Goal: Task Accomplishment & Management: Complete application form

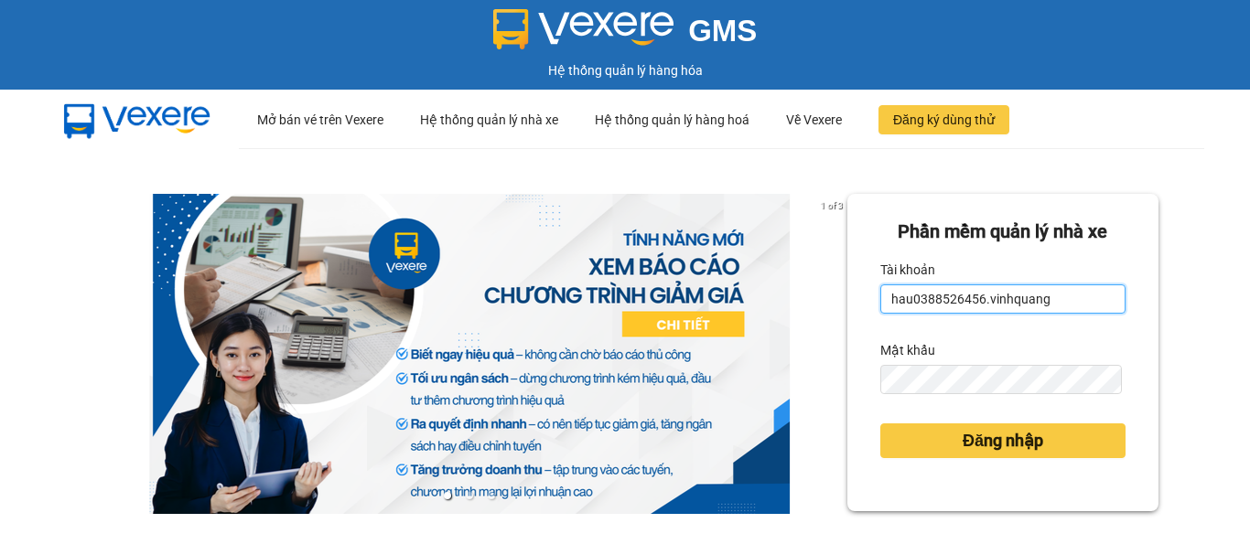
drag, startPoint x: 1046, startPoint y: 299, endPoint x: 861, endPoint y: 307, distance: 185.9
click at [861, 307] on div "Phần mềm quản lý nhà xe Tài khoản hau0388526456.vinhquang Mật khẩu Đăng nhập" at bounding box center [1002, 352] width 311 height 317
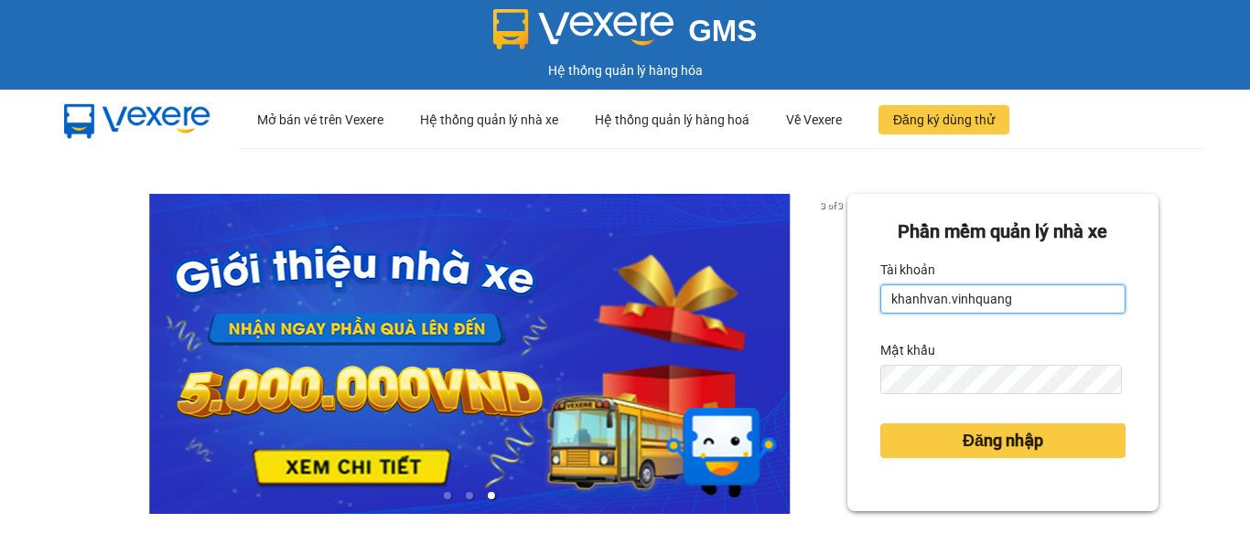
type input "khanhvan.vinhquang"
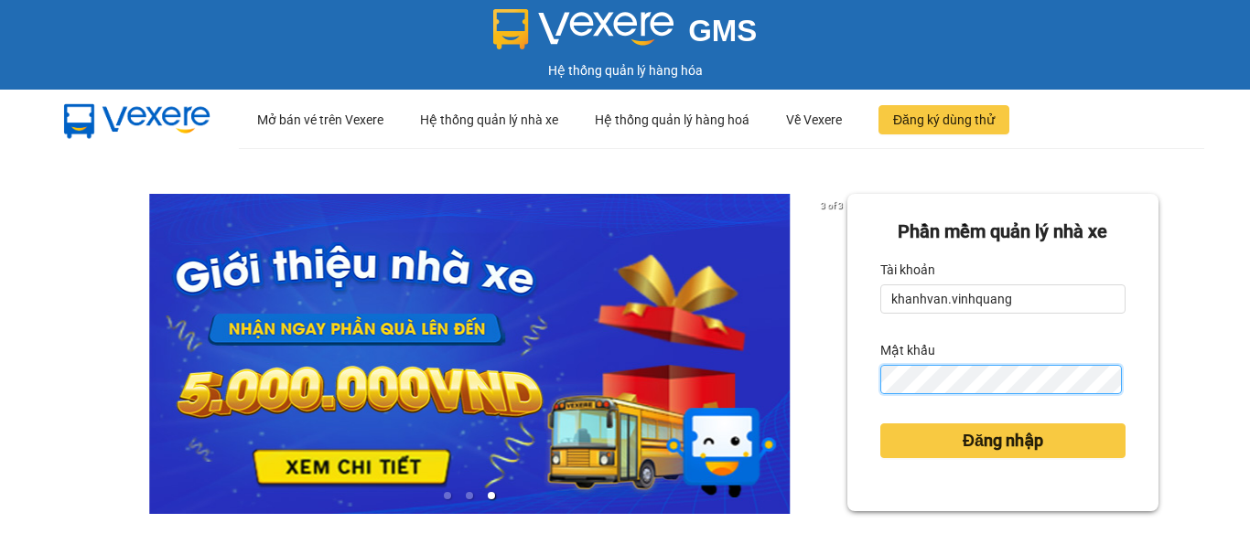
click at [882, 397] on form "Phần mềm quản lý nhà xe Tài khoản khanhvan.vinhquang Mật khẩu Đăng nhập" at bounding box center [1002, 353] width 245 height 270
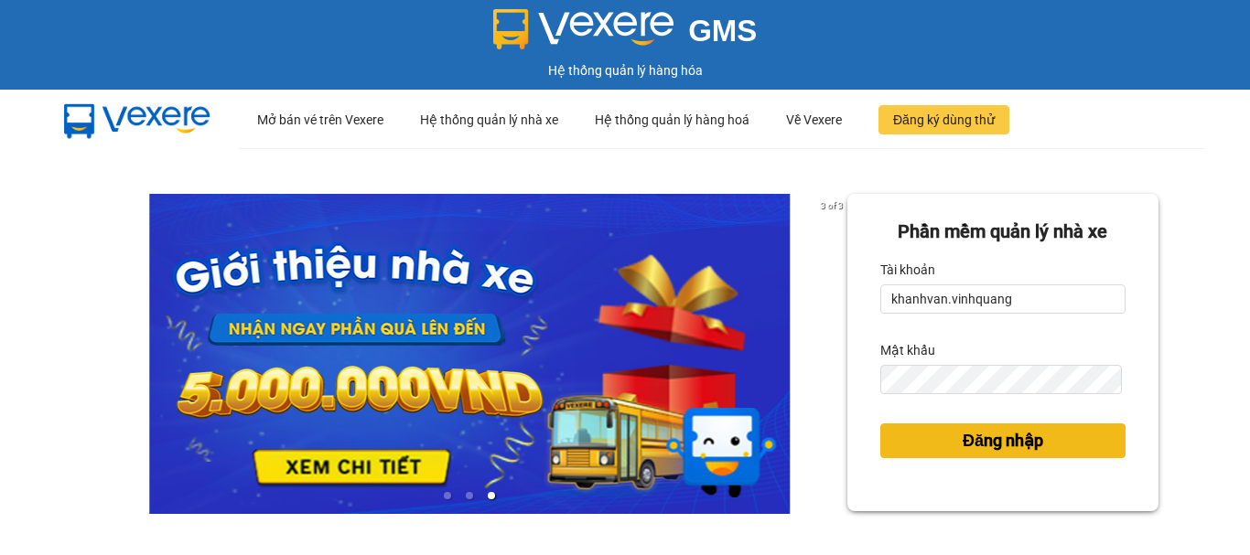
click at [983, 439] on span "Đăng nhập" at bounding box center [1002, 441] width 80 height 26
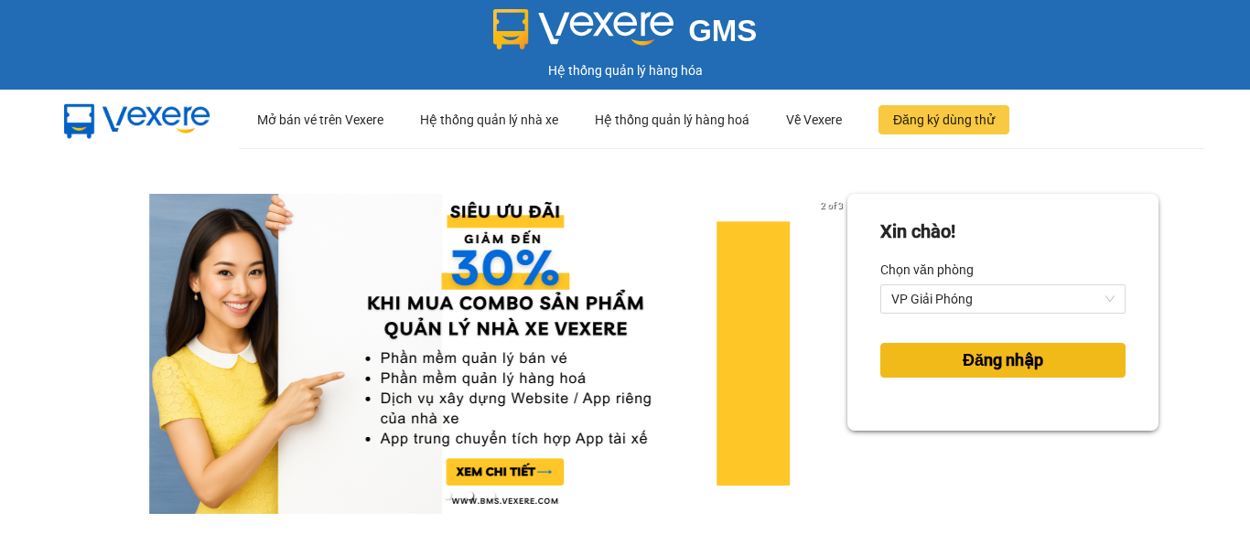
click at [992, 359] on span "Đăng nhập" at bounding box center [1002, 361] width 80 height 26
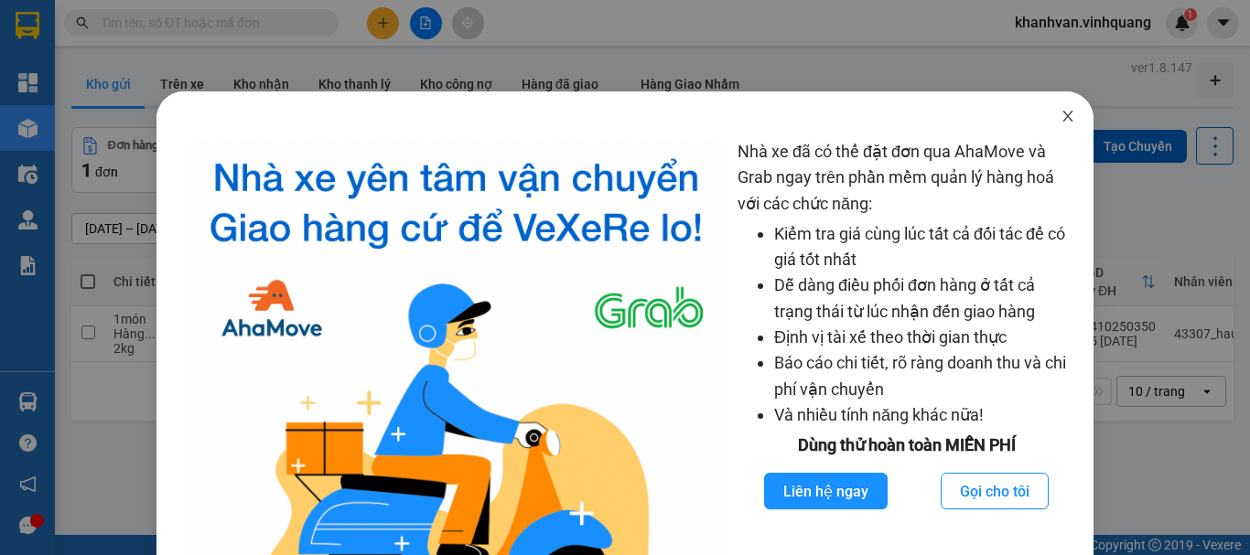
click at [1060, 114] on icon "close" at bounding box center [1067, 116] width 15 height 15
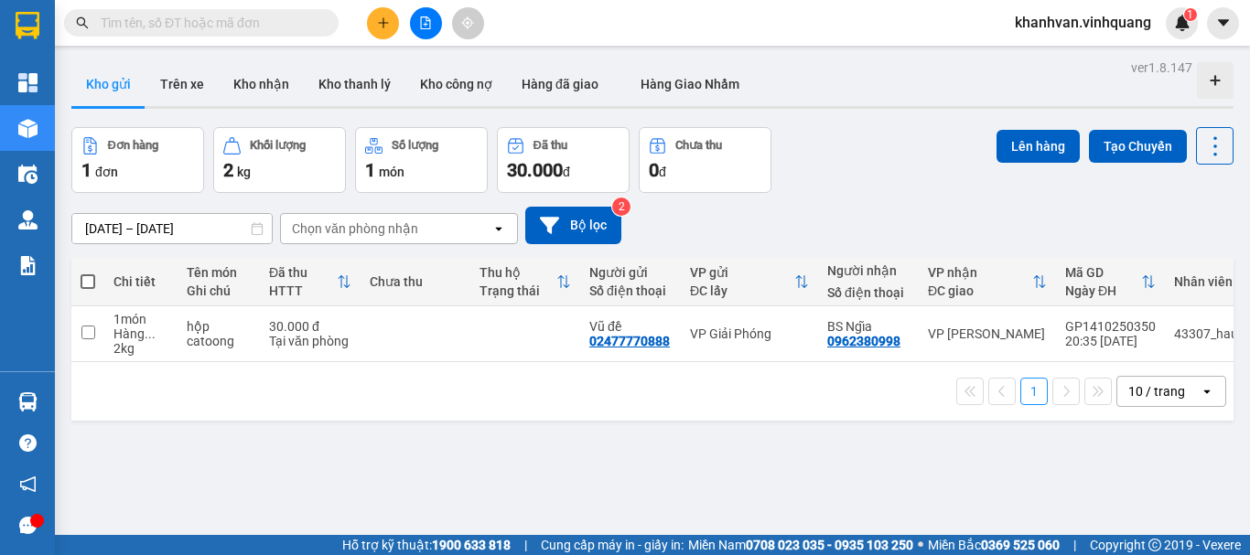
click at [255, 228] on icon at bounding box center [257, 228] width 13 height 13
click at [586, 224] on button "Bộ lọc" at bounding box center [573, 226] width 96 height 38
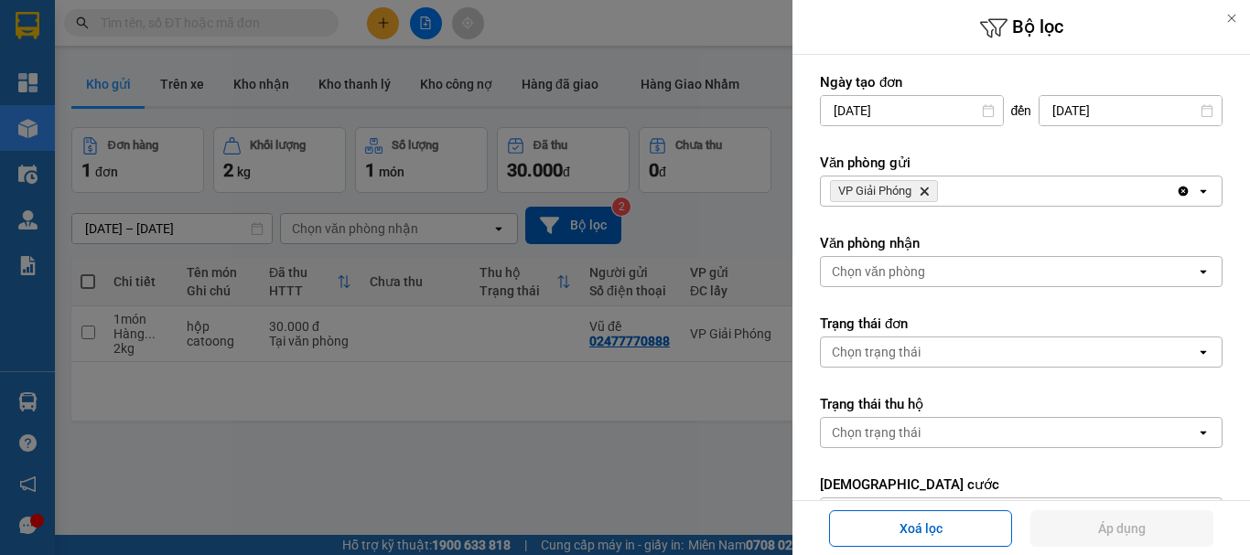
click at [982, 110] on icon at bounding box center [988, 110] width 13 height 13
click at [982, 107] on icon at bounding box center [988, 110] width 13 height 13
click at [1200, 110] on icon at bounding box center [1206, 110] width 13 height 13
click at [982, 111] on icon at bounding box center [988, 110] width 13 height 13
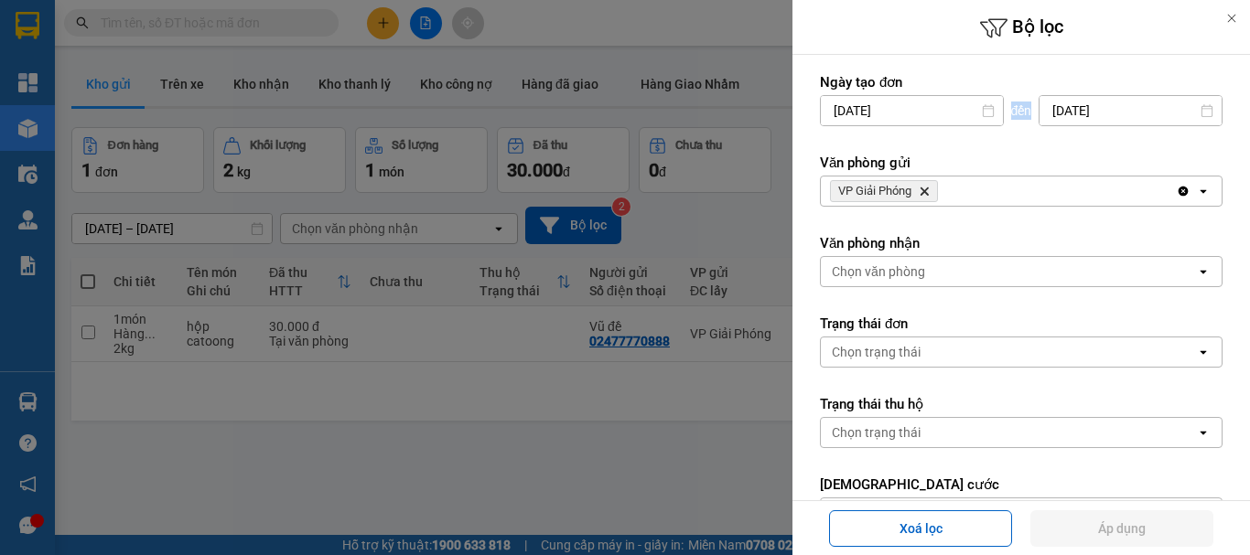
click at [982, 111] on icon at bounding box center [988, 110] width 13 height 13
click at [1232, 8] on div at bounding box center [1231, 18] width 37 height 37
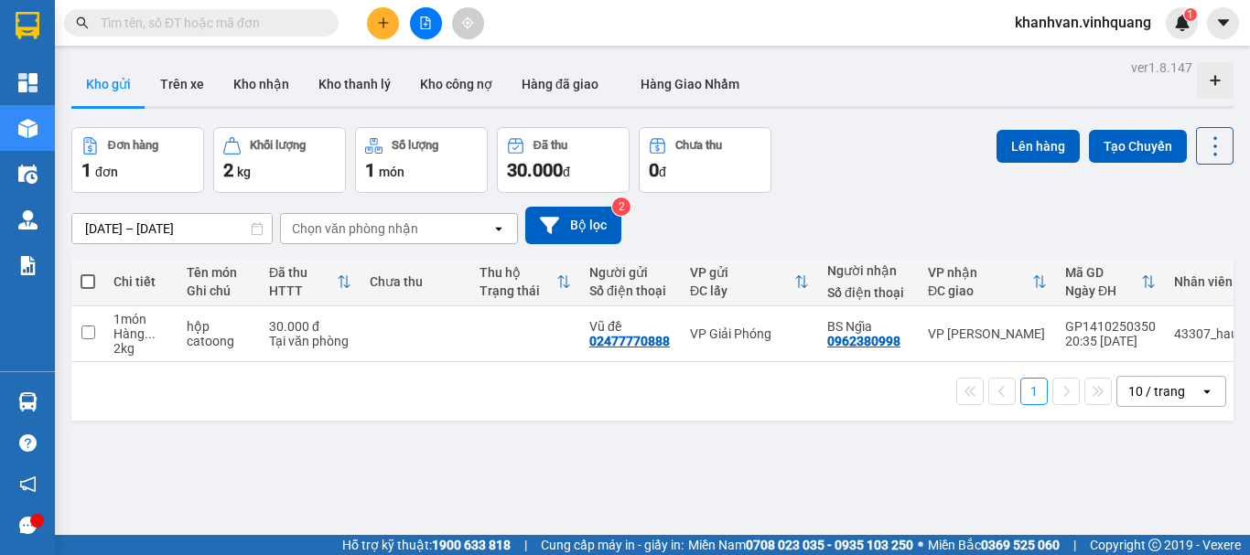
click at [254, 232] on icon at bounding box center [257, 228] width 13 height 13
click at [205, 222] on div "ver 1.8.147 Kho gửi Trên xe Kho nhận Kho thanh lý Kho công nợ Hàng đã giao Hàng…" at bounding box center [652, 332] width 1176 height 555
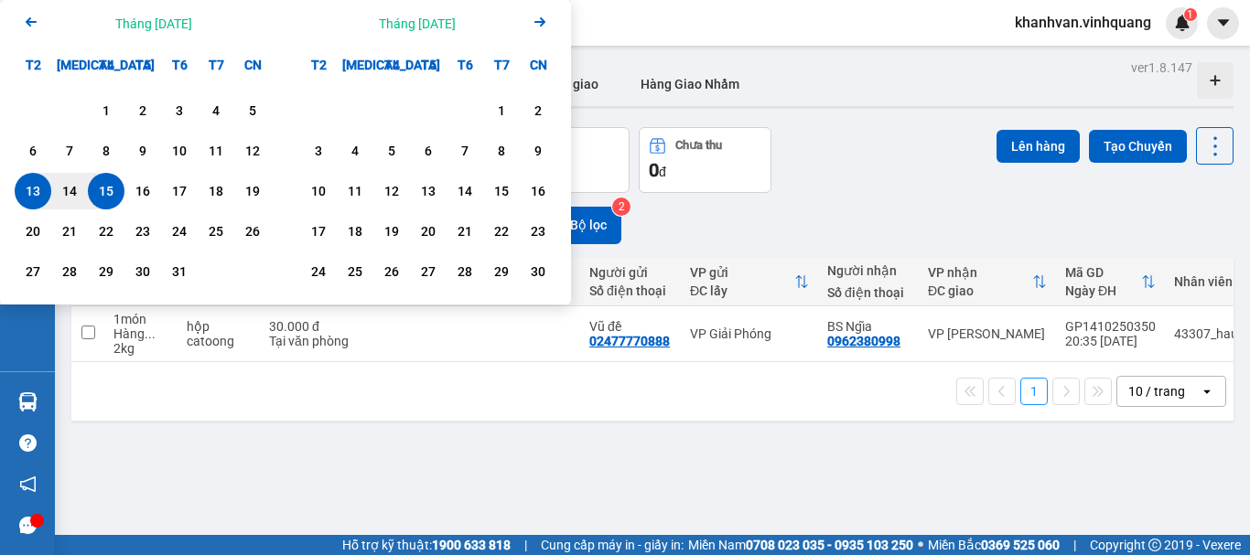
click at [97, 184] on div "15" at bounding box center [106, 191] width 26 height 22
type input "15/10/2025 – / /"
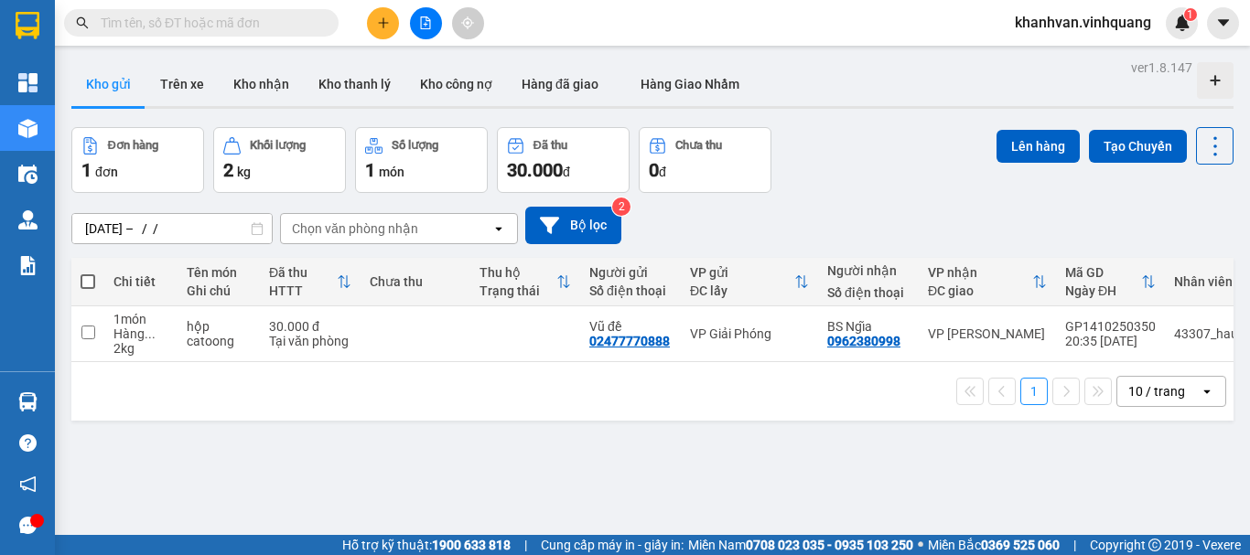
click at [455, 443] on div "ver 1.8.147 Kho gửi Trên xe Kho nhận Kho thanh lý Kho công nợ Hàng đã giao Hàng…" at bounding box center [652, 332] width 1176 height 555
click at [252, 222] on icon at bounding box center [257, 228] width 13 height 13
click at [585, 224] on button "Bộ lọc" at bounding box center [573, 226] width 96 height 38
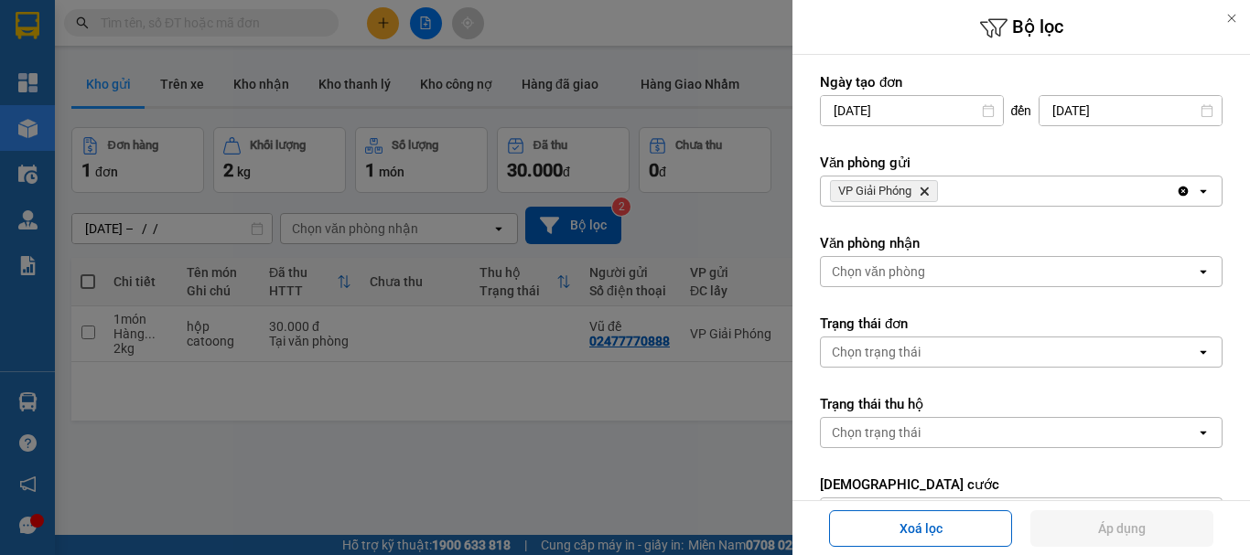
click at [459, 478] on div at bounding box center [625, 277] width 1250 height 555
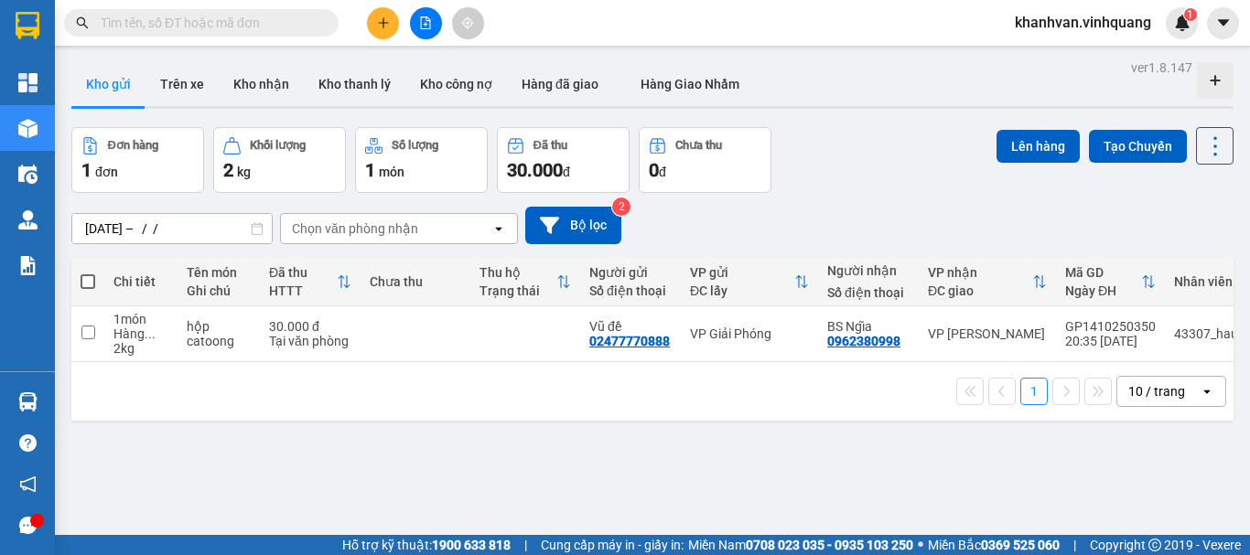
click at [261, 228] on icon at bounding box center [257, 228] width 13 height 13
click at [170, 81] on button "Trên xe" at bounding box center [181, 84] width 73 height 44
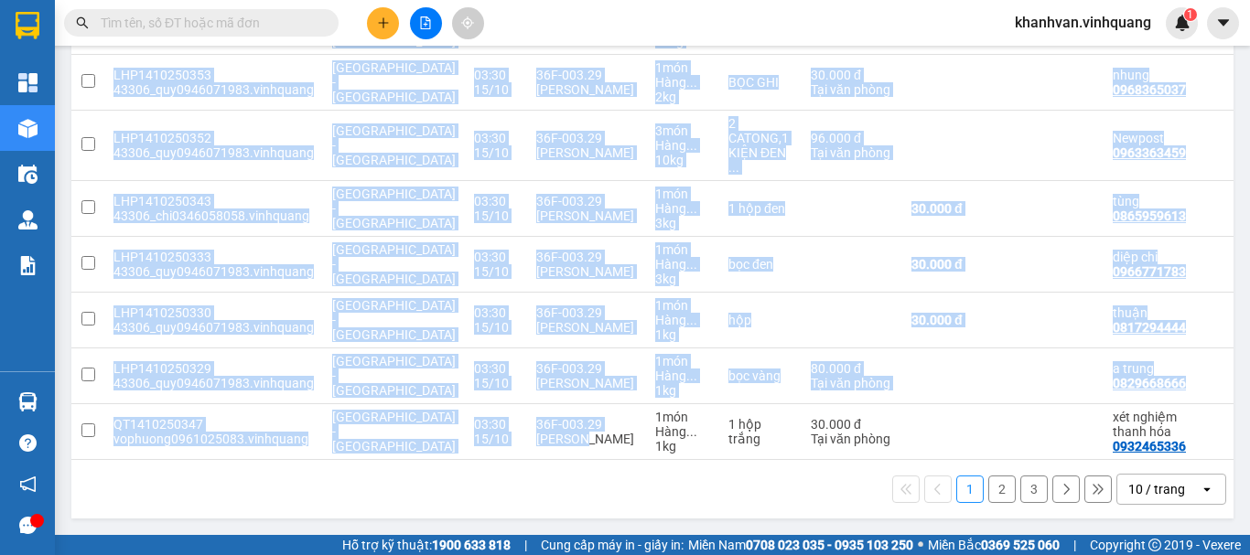
drag, startPoint x: 520, startPoint y: 451, endPoint x: 413, endPoint y: 456, distance: 107.2
click at [413, 456] on div "Mã đơn hàng Nhân viên Tuyến Chuyến Xe Tài xế Chi tiết Tên món Ghi chú Đã thu HT…" at bounding box center [652, 149] width 1162 height 621
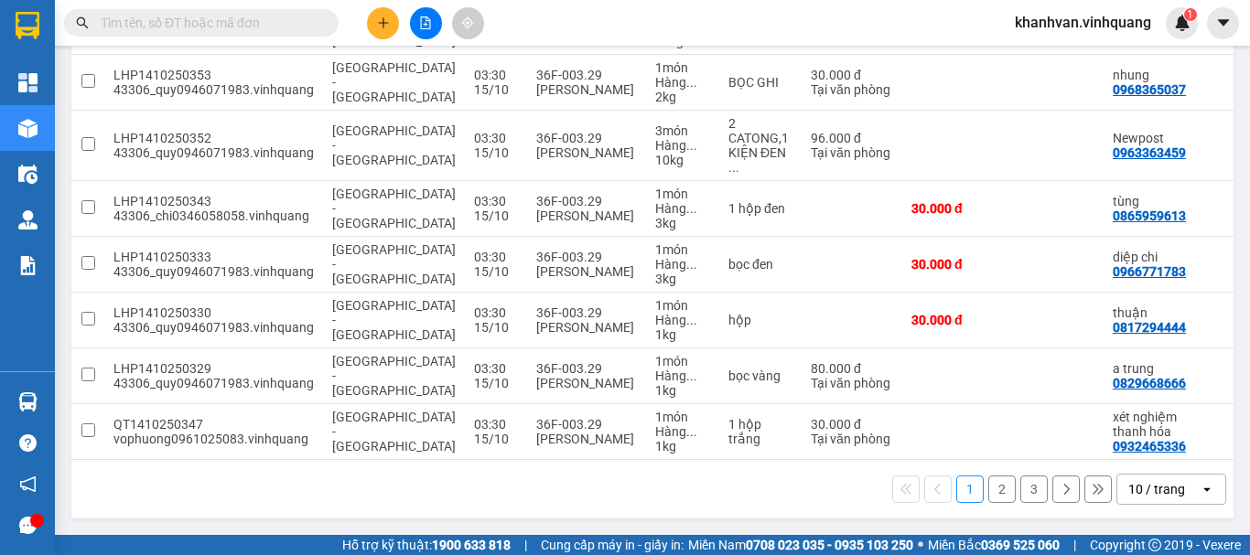
click at [531, 490] on div "1 2 3 10 / trang open" at bounding box center [652, 489] width 1147 height 31
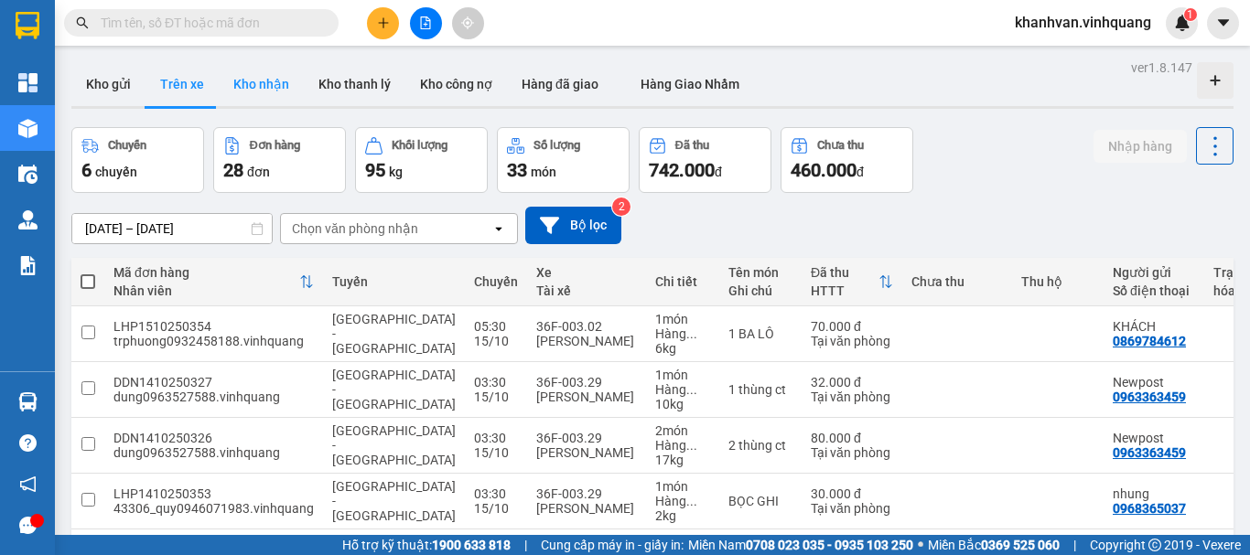
click at [258, 76] on button "Kho nhận" at bounding box center [261, 84] width 85 height 44
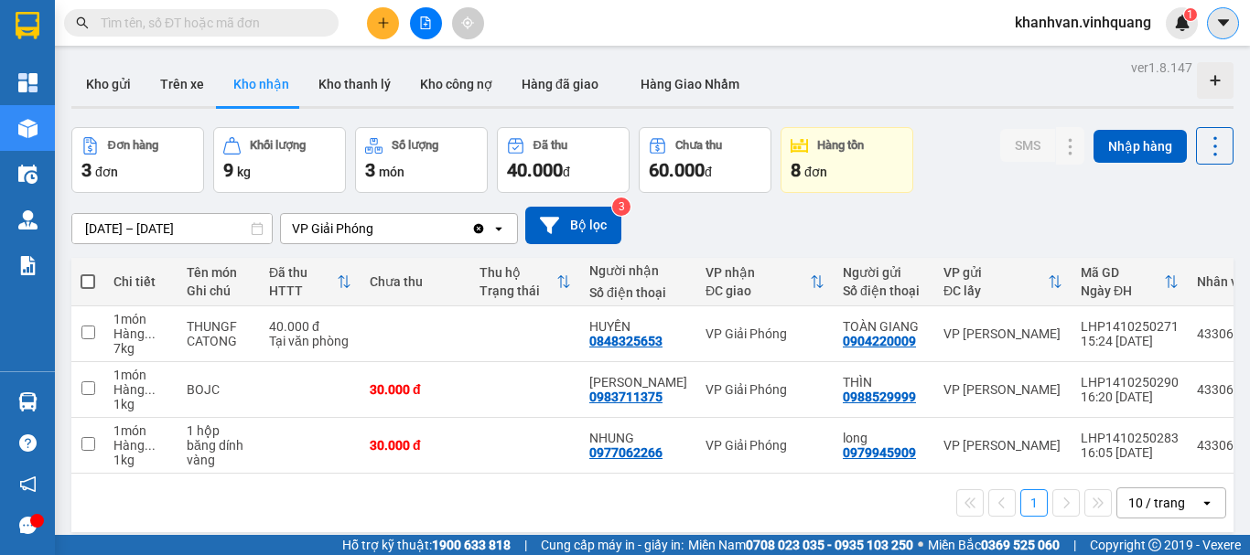
click at [1218, 16] on icon "caret-down" at bounding box center [1223, 23] width 16 height 16
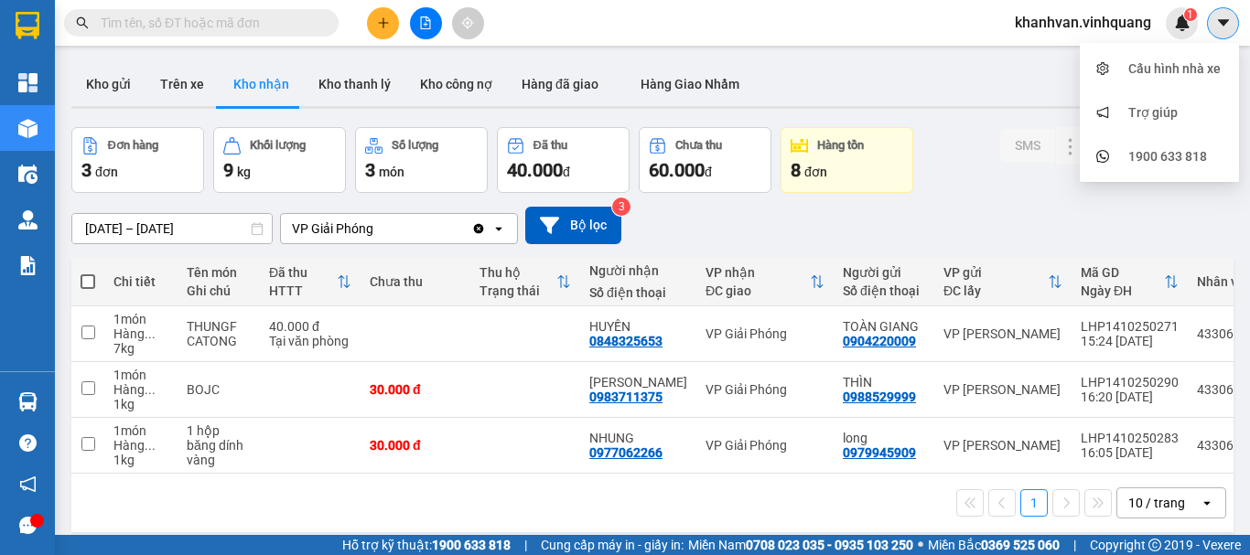
click at [1218, 16] on icon "caret-down" at bounding box center [1223, 23] width 16 height 16
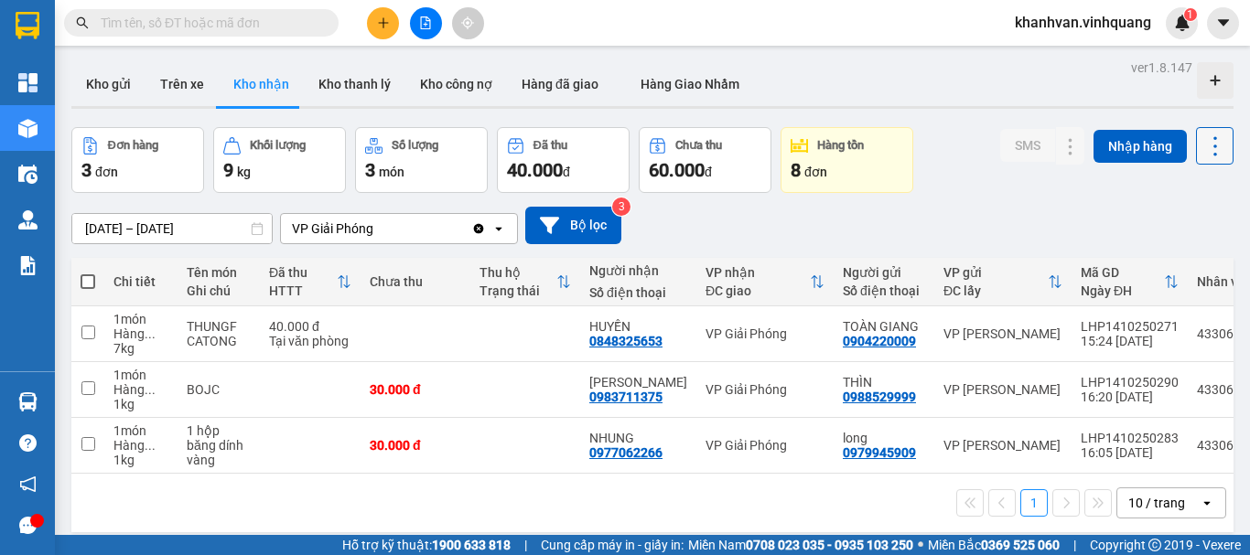
click at [1202, 139] on icon at bounding box center [1215, 147] width 26 height 26
click at [1188, 193] on span "Xuất excel" at bounding box center [1179, 196] width 59 height 18
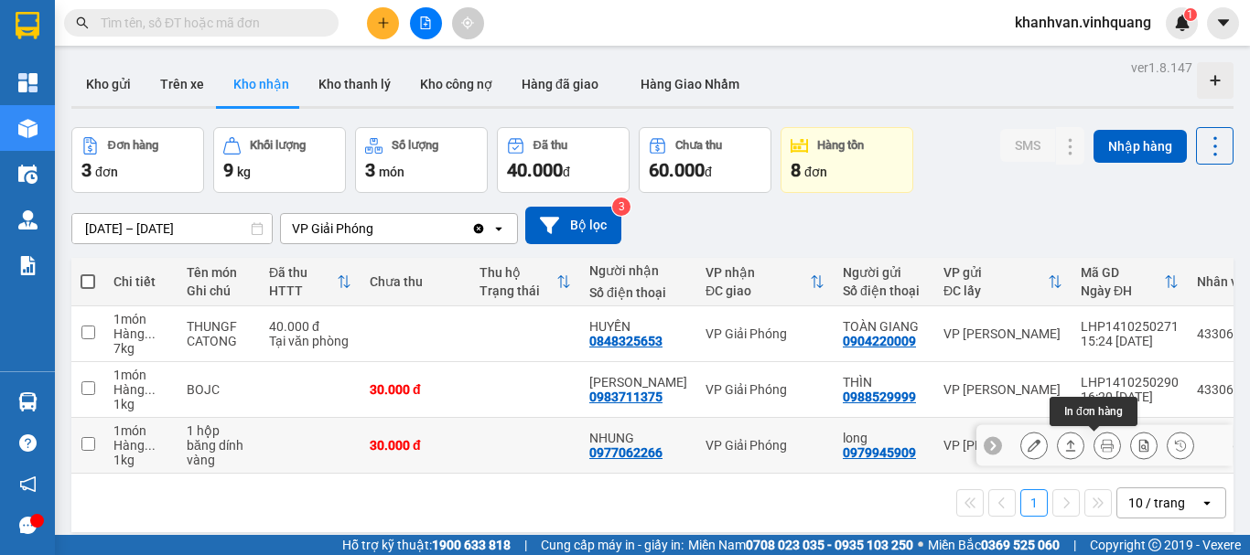
click at [1100, 448] on icon at bounding box center [1106, 445] width 13 height 13
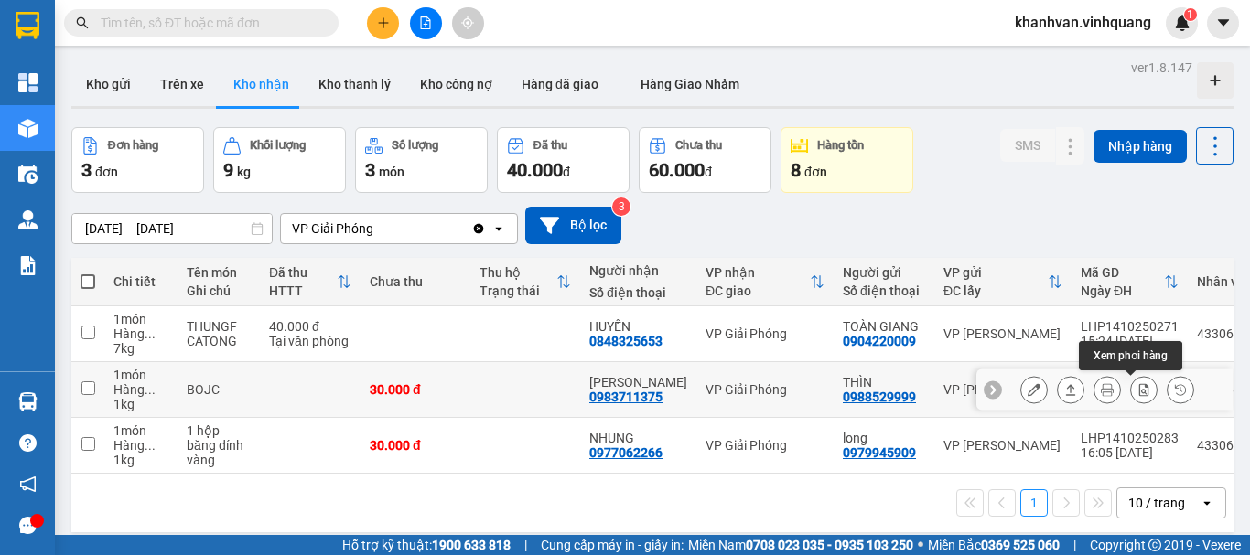
click at [1137, 388] on icon at bounding box center [1143, 389] width 13 height 13
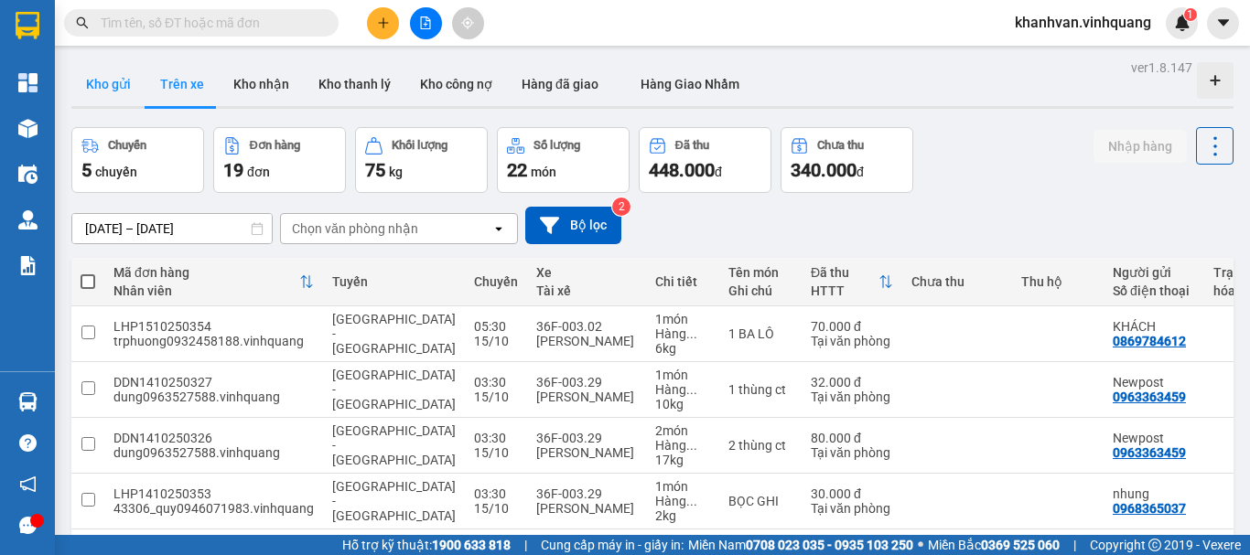
click at [112, 75] on button "Kho gửi" at bounding box center [108, 84] width 74 height 44
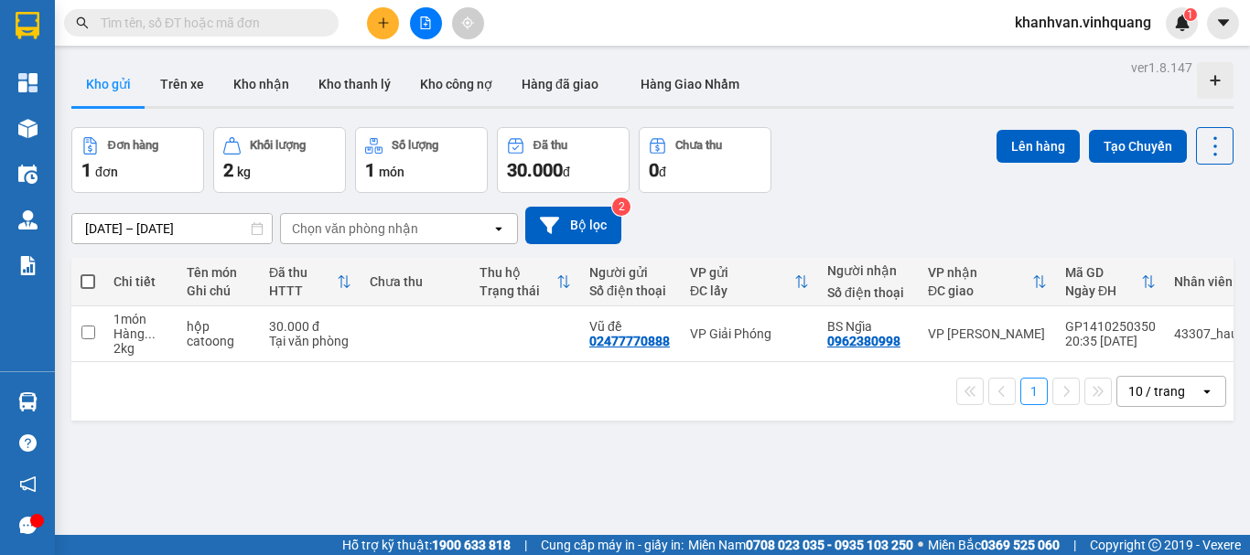
click at [387, 21] on icon "plus" at bounding box center [383, 22] width 13 height 13
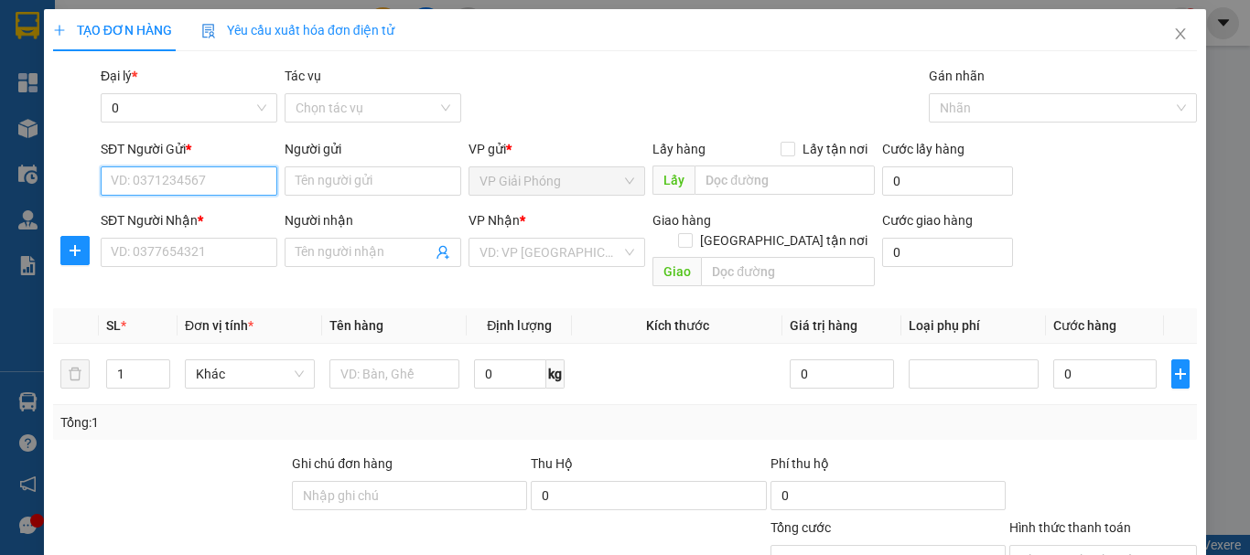
click at [151, 175] on input "SĐT Người Gửi *" at bounding box center [189, 180] width 177 height 29
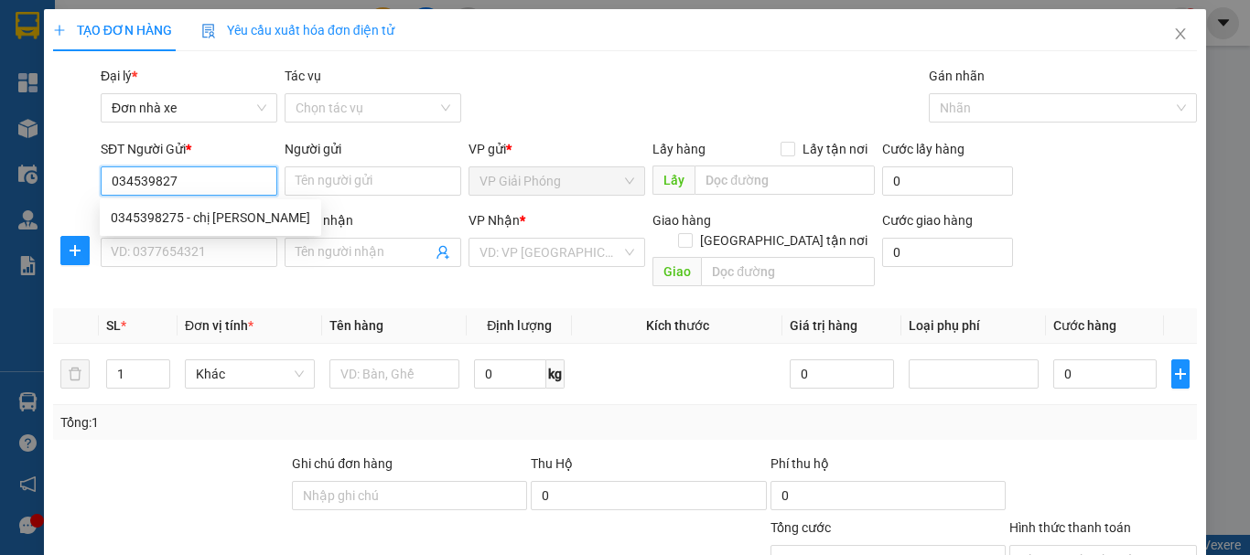
type input "0345398275"
click at [134, 222] on div "0345398275 - chị hà" at bounding box center [210, 218] width 199 height 20
type input "chị hà"
type input "0396598868"
type input "hà"
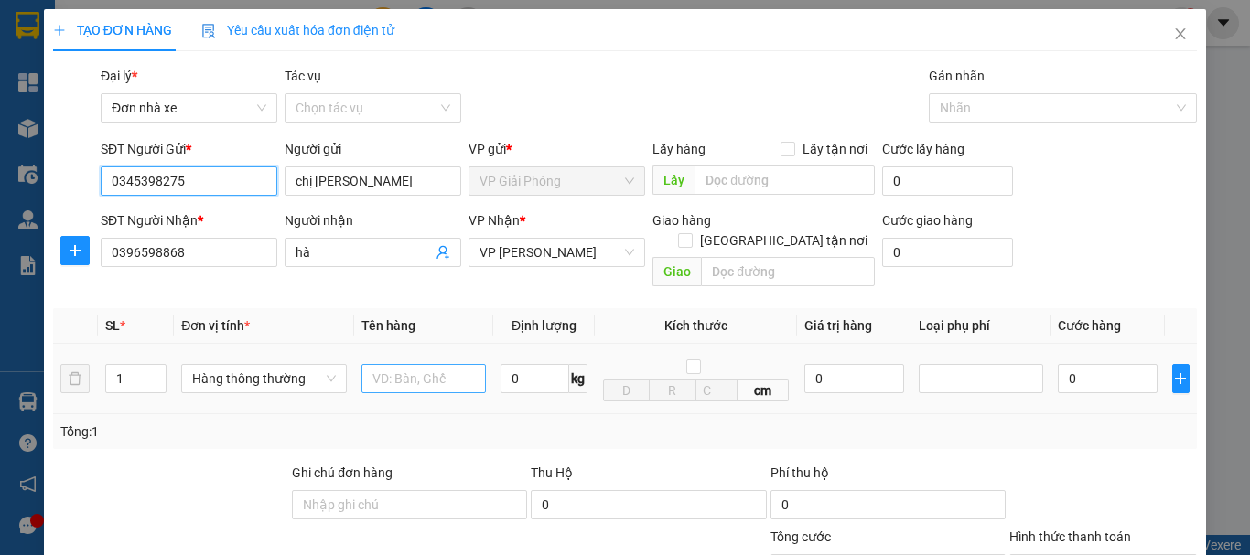
type input "0345398275"
click at [383, 364] on input "text" at bounding box center [423, 378] width 124 height 29
type input "Thùng xốp trắng băng dính vàng"
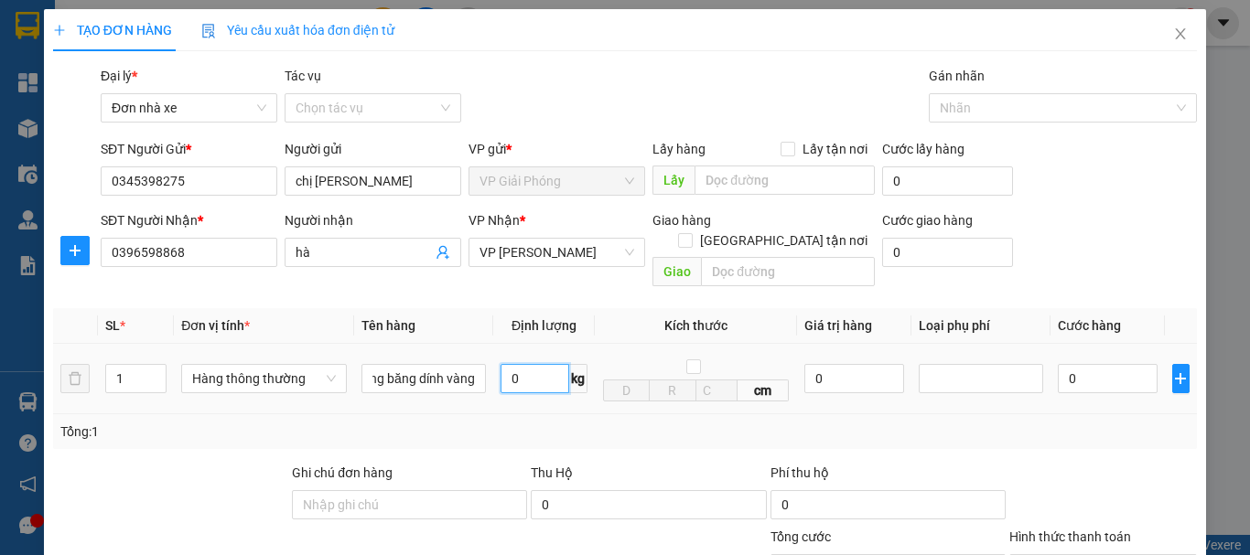
scroll to position [0, 0]
type input "12.4"
click at [855, 422] on div "Tổng: 1" at bounding box center [624, 432] width 1129 height 20
type input "40.000"
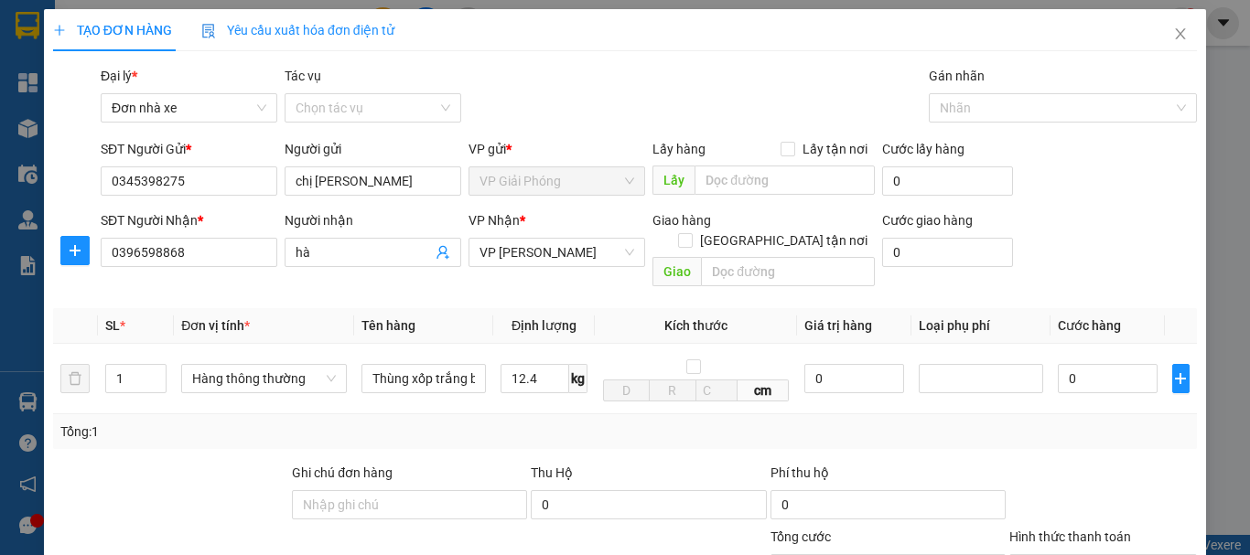
type input "40.000"
click at [857, 364] on input "0" at bounding box center [854, 378] width 100 height 29
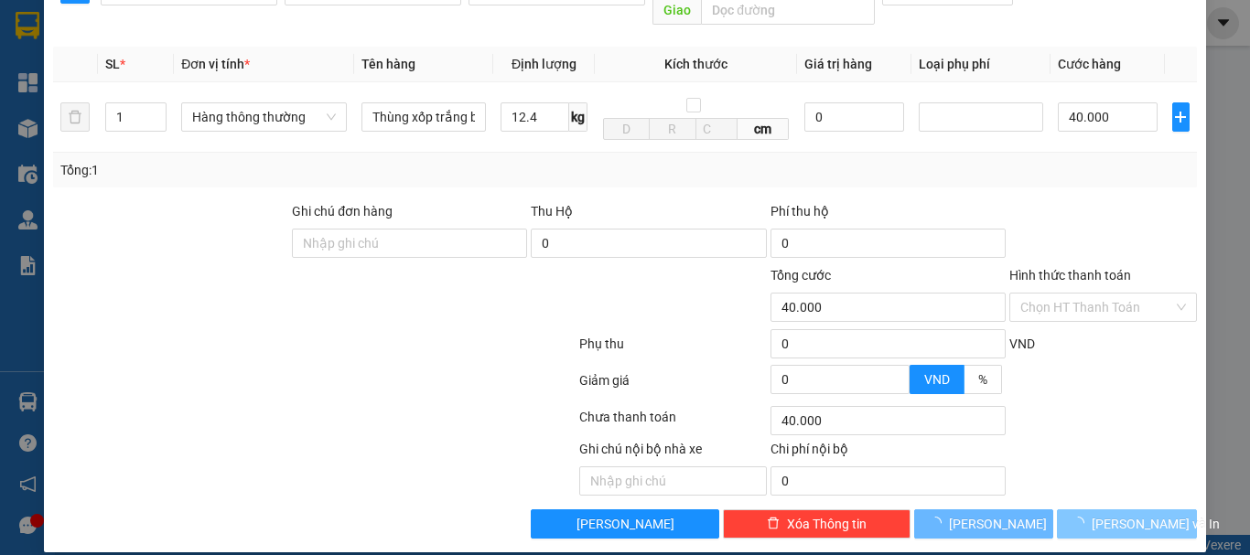
click at [1121, 514] on span "Lưu và In" at bounding box center [1155, 524] width 128 height 20
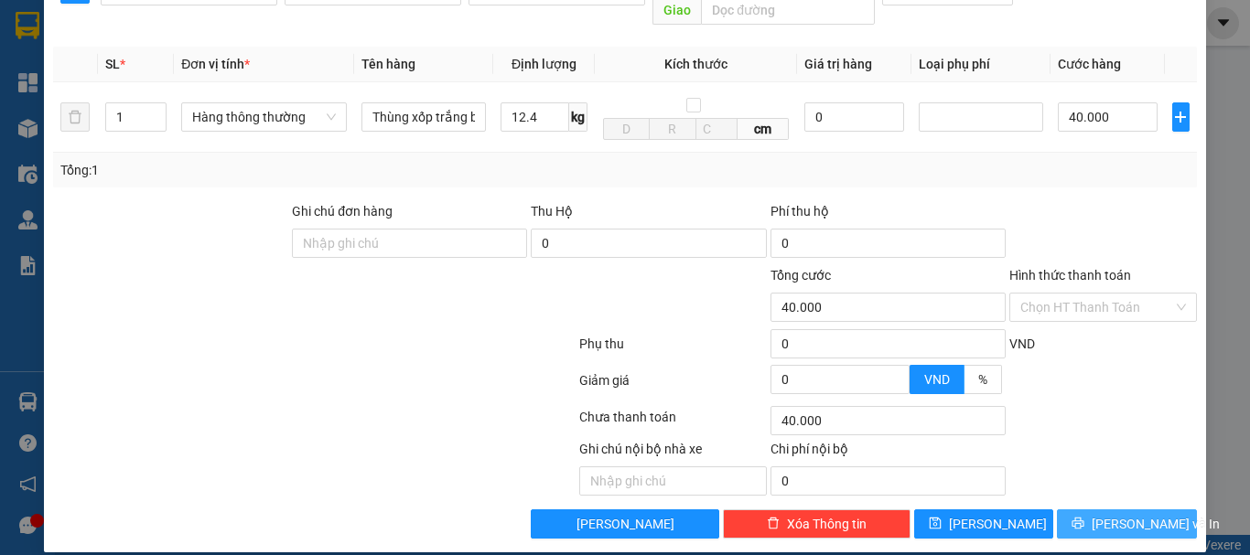
click at [1117, 514] on span "Lưu và In" at bounding box center [1155, 524] width 128 height 20
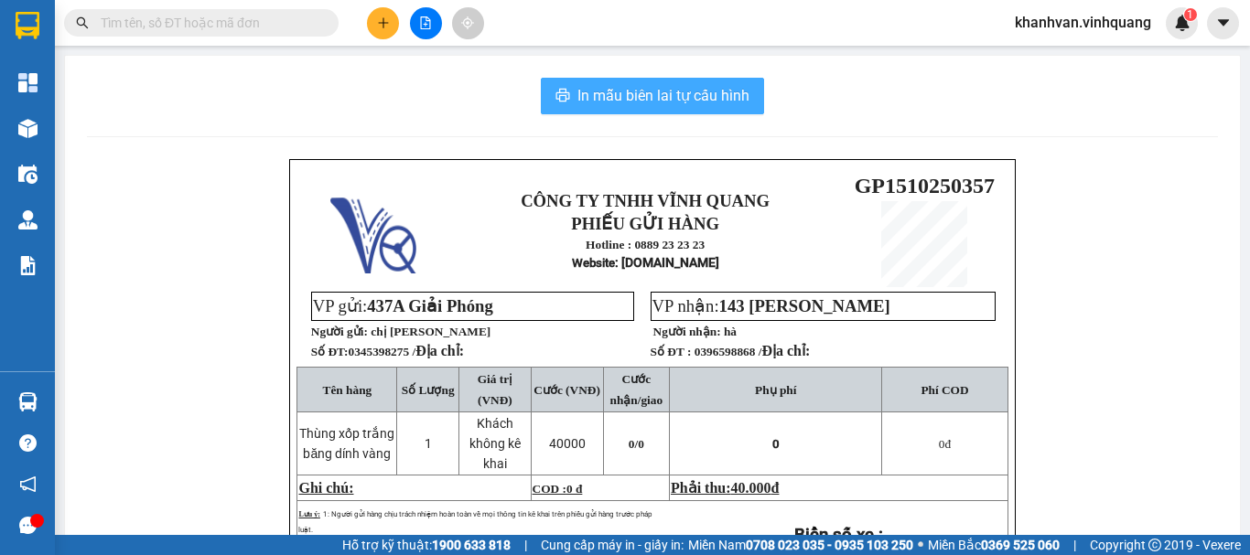
click at [644, 88] on span "In mẫu biên lai tự cấu hình" at bounding box center [663, 95] width 172 height 23
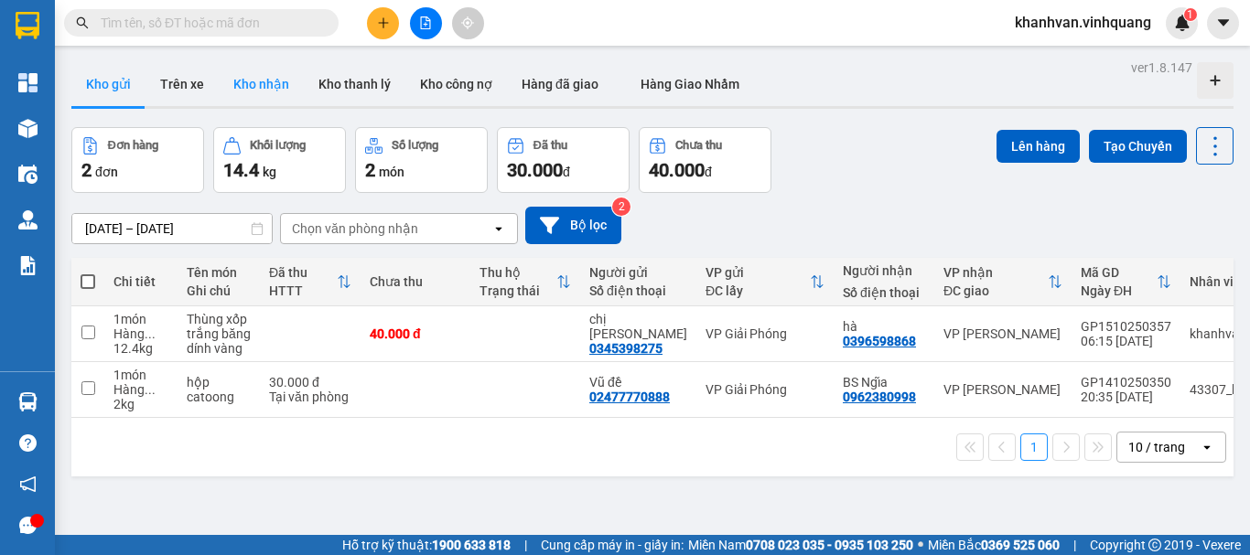
click at [255, 88] on button "Kho nhận" at bounding box center [261, 84] width 85 height 44
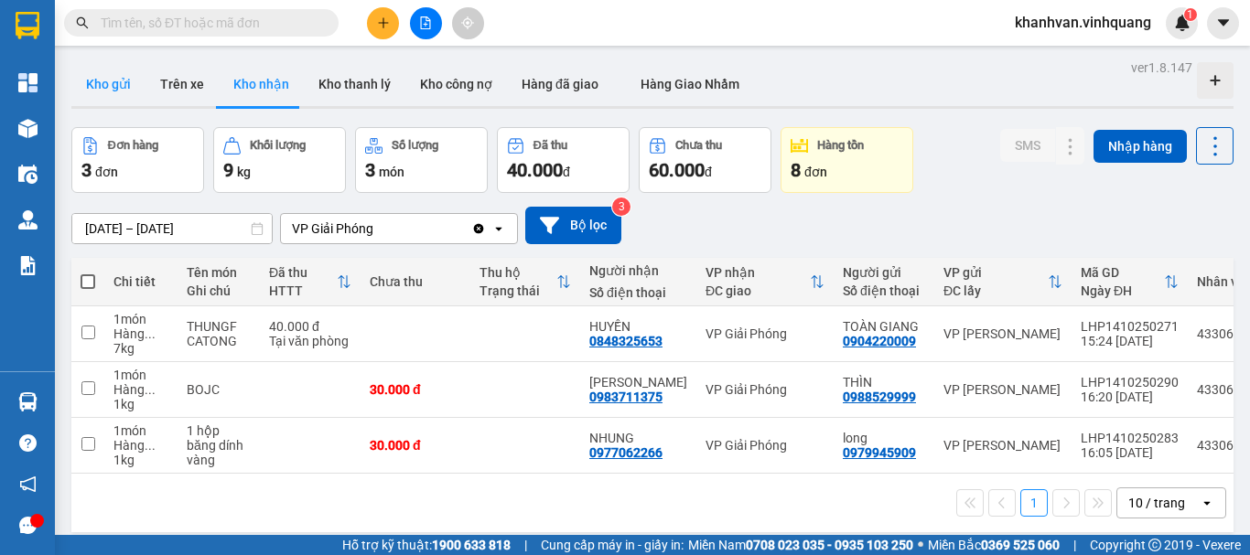
click at [121, 77] on button "Kho gửi" at bounding box center [108, 84] width 74 height 44
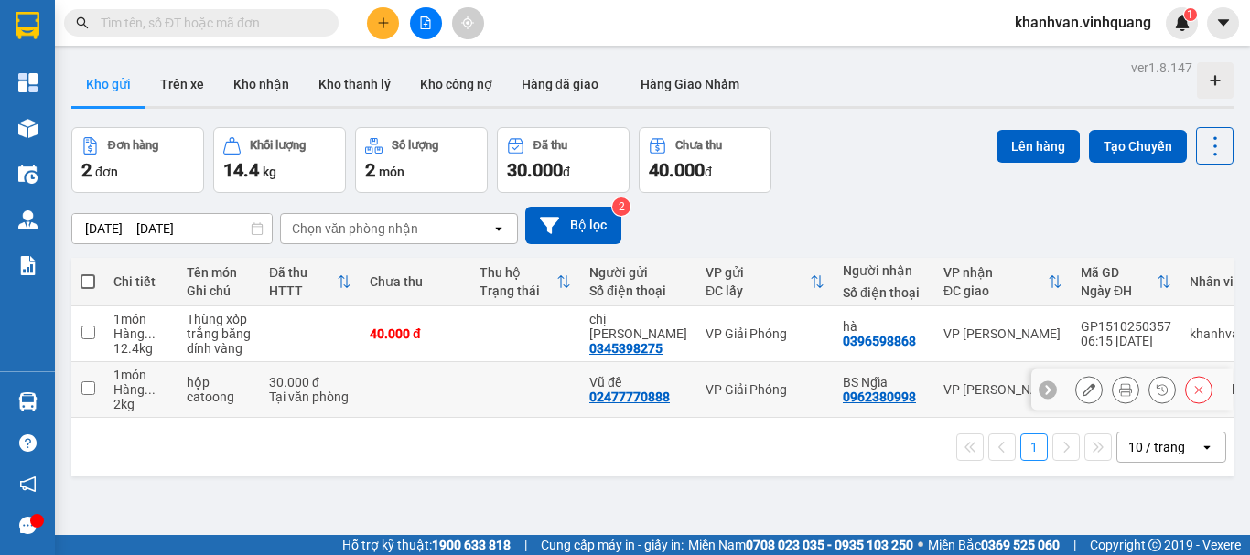
click at [82, 384] on input "checkbox" at bounding box center [88, 388] width 14 height 14
checkbox input "true"
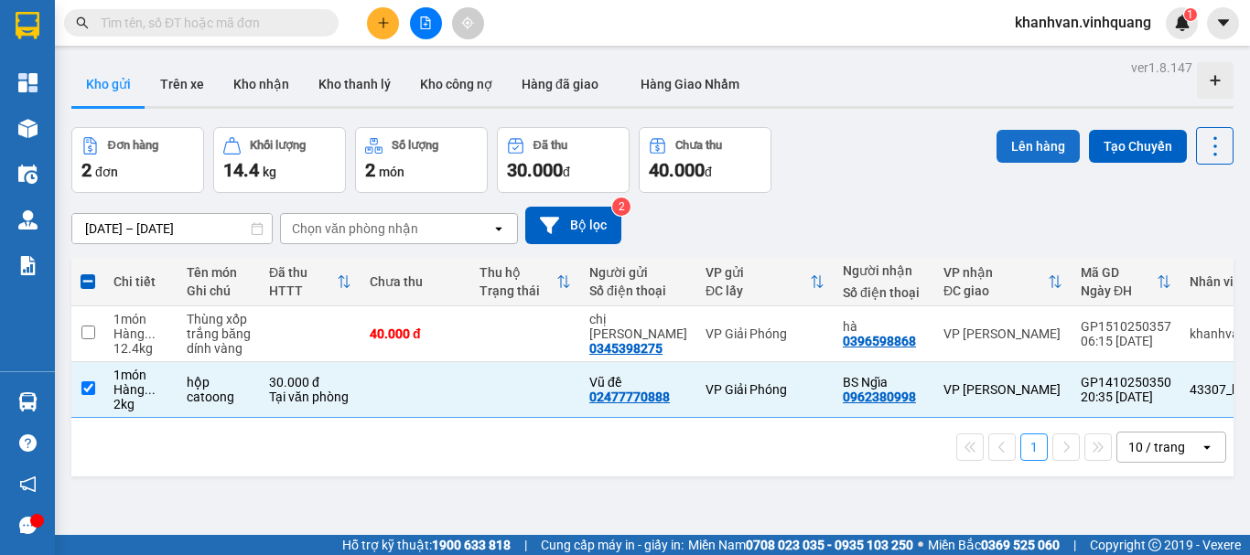
click at [1029, 144] on button "Lên hàng" at bounding box center [1037, 146] width 83 height 33
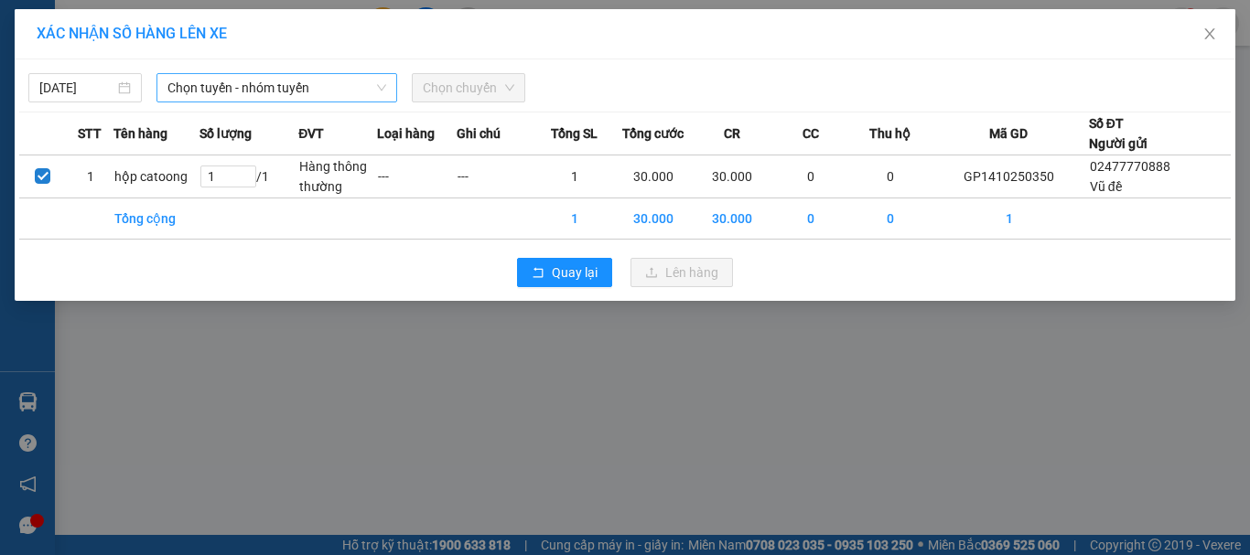
click at [334, 84] on span "Chọn tuyến - nhóm tuyến" at bounding box center [276, 87] width 219 height 27
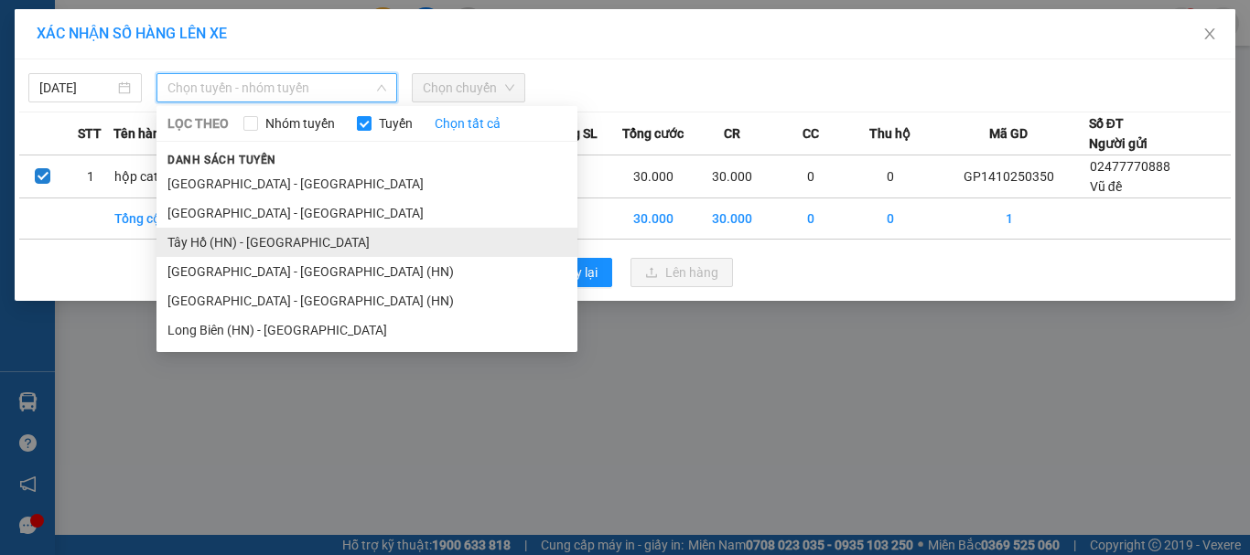
click at [234, 245] on li "Tây Hồ (HN) - Thanh Hóa" at bounding box center [366, 242] width 421 height 29
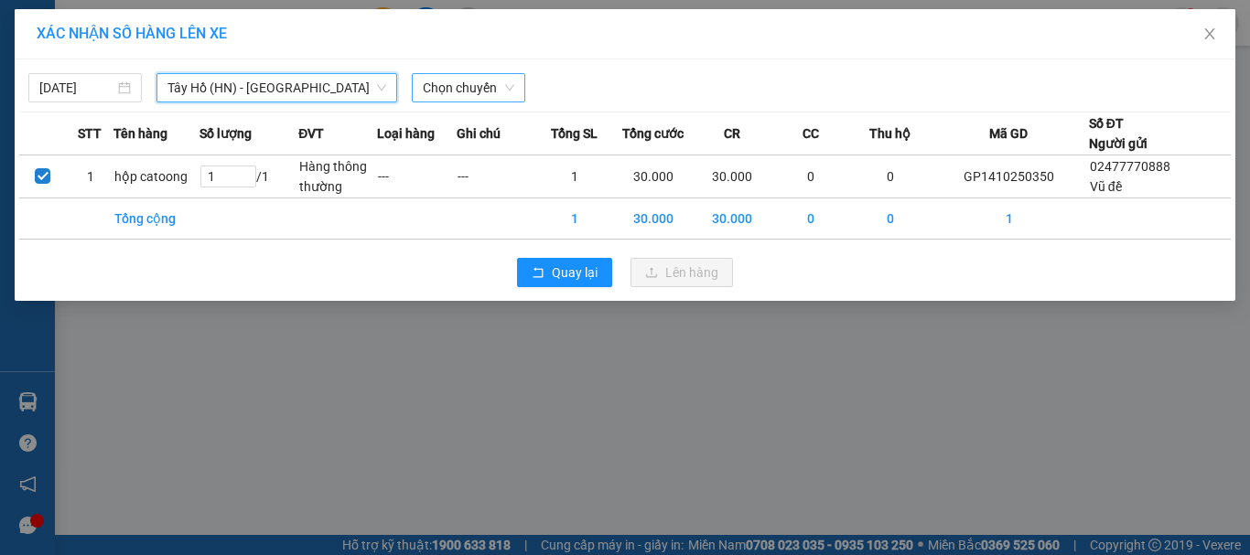
click at [488, 85] on span "Chọn chuyến" at bounding box center [468, 87] width 91 height 27
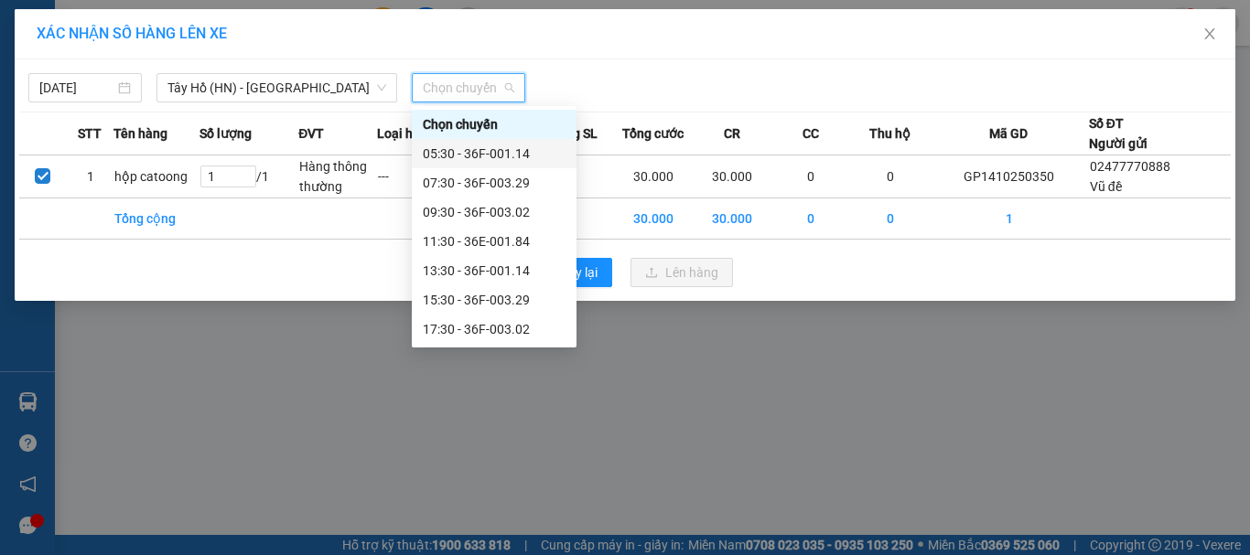
click at [472, 152] on div "05:30 - 36F-001.14" at bounding box center [494, 154] width 143 height 20
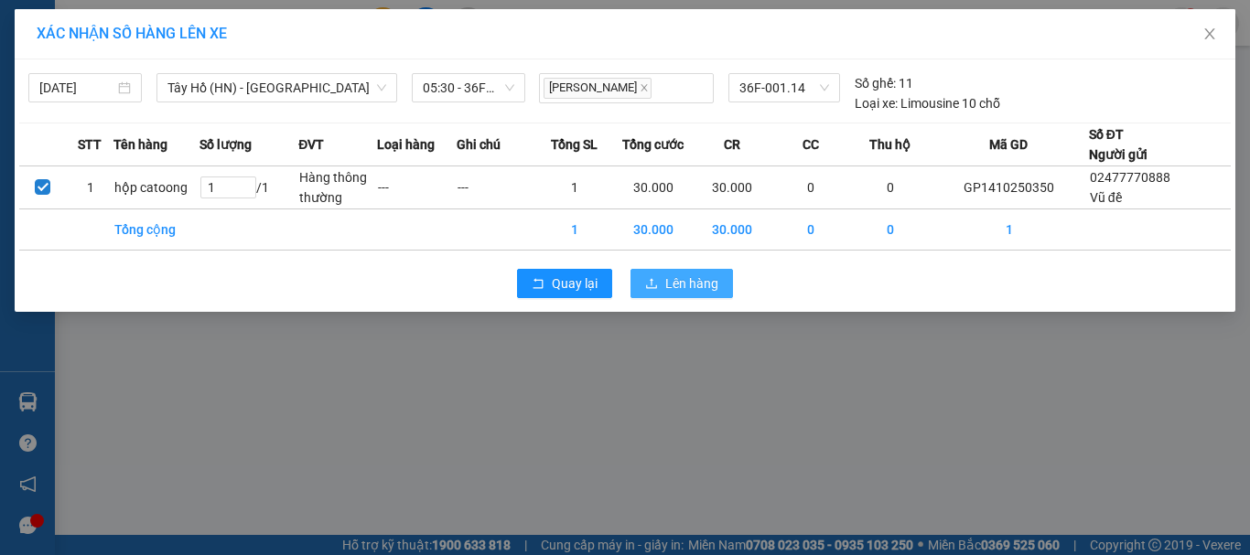
click at [687, 284] on span "Lên hàng" at bounding box center [691, 284] width 53 height 20
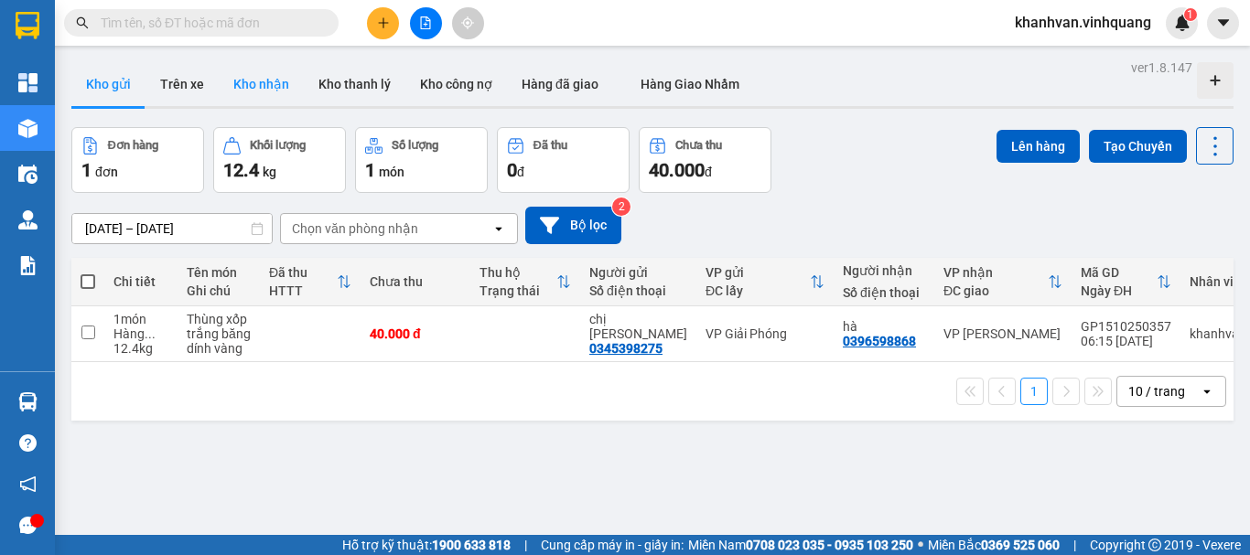
click at [253, 80] on button "Kho nhận" at bounding box center [261, 84] width 85 height 44
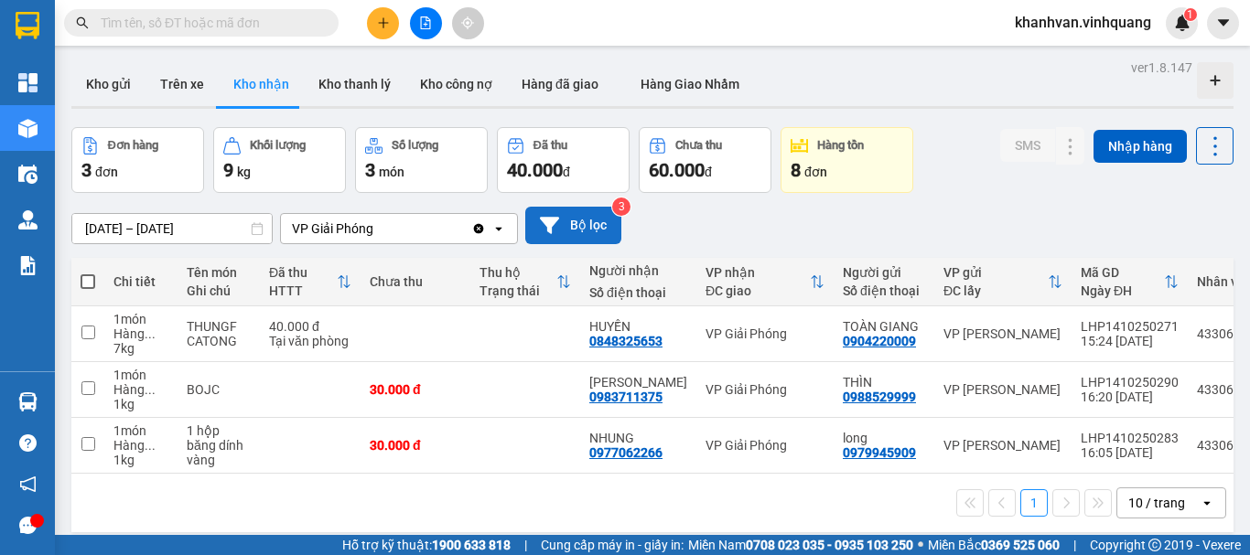
click at [559, 222] on button "Bộ lọc" at bounding box center [573, 226] width 96 height 38
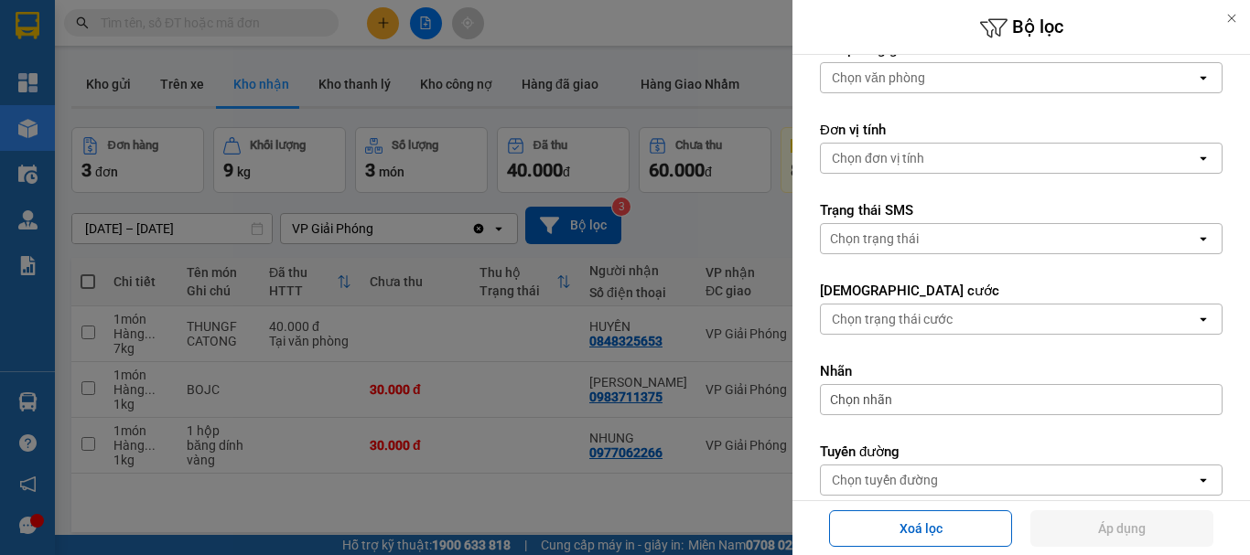
scroll to position [638, 0]
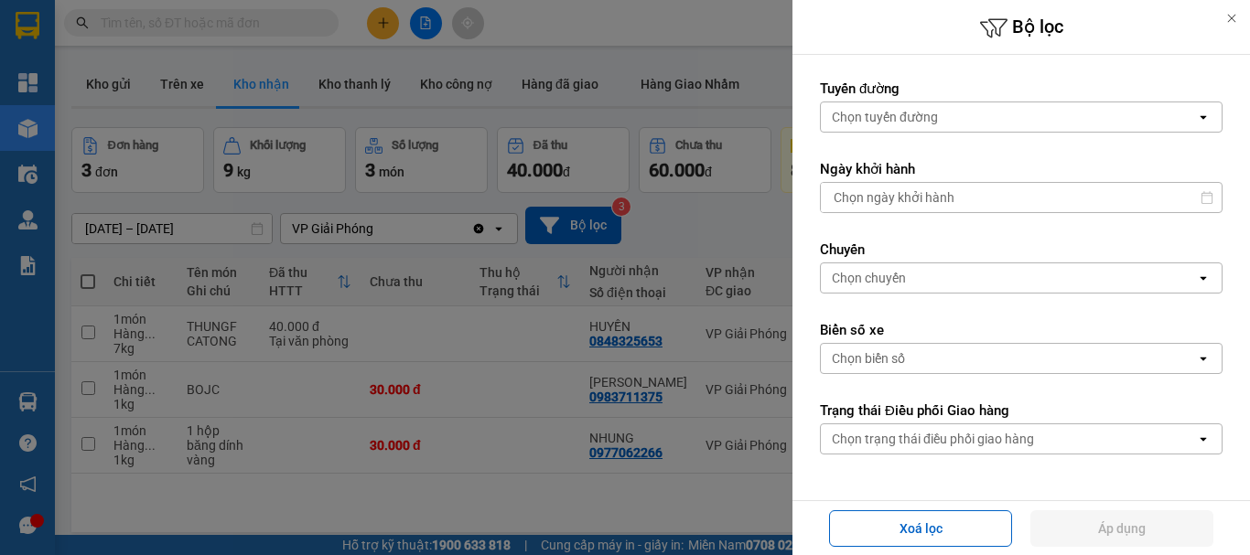
click at [1232, 10] on div at bounding box center [1231, 18] width 37 height 37
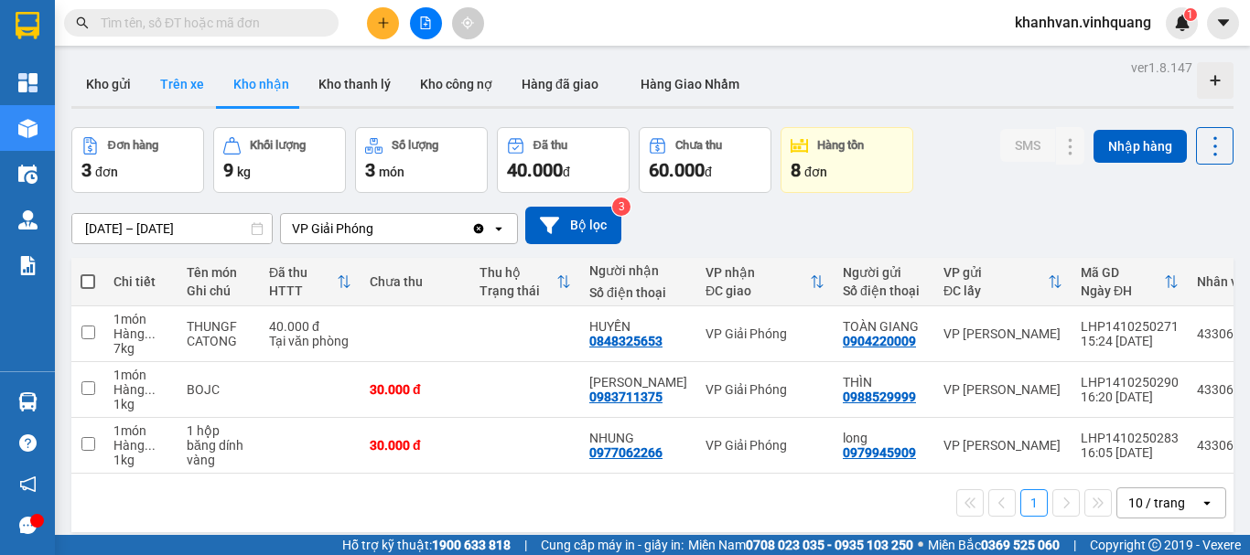
click at [182, 80] on button "Trên xe" at bounding box center [181, 84] width 73 height 44
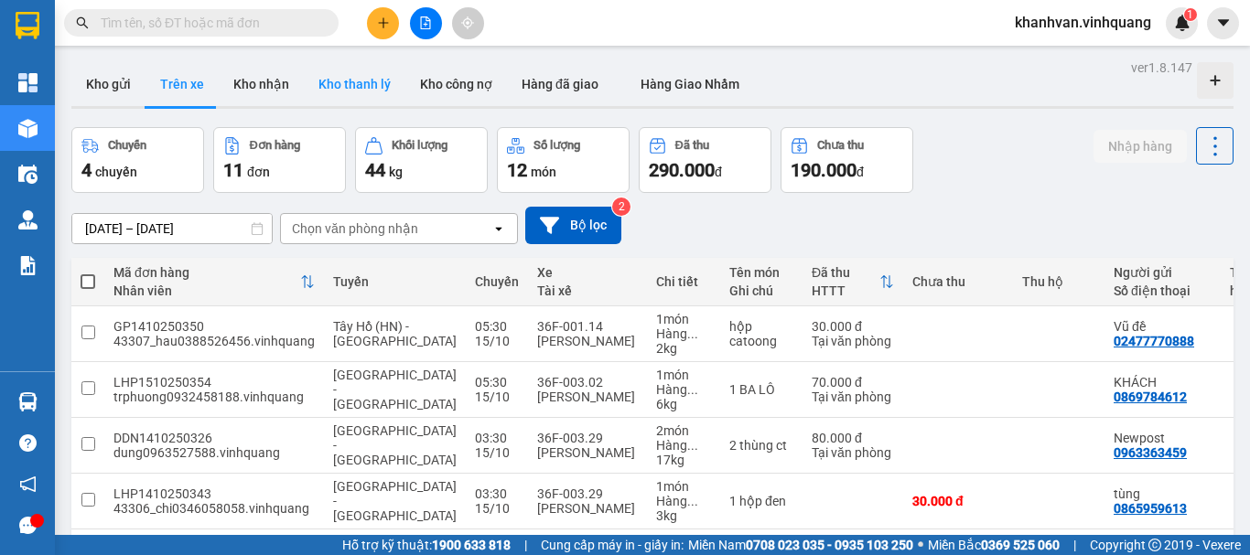
click at [372, 78] on button "Kho thanh lý" at bounding box center [355, 84] width 102 height 44
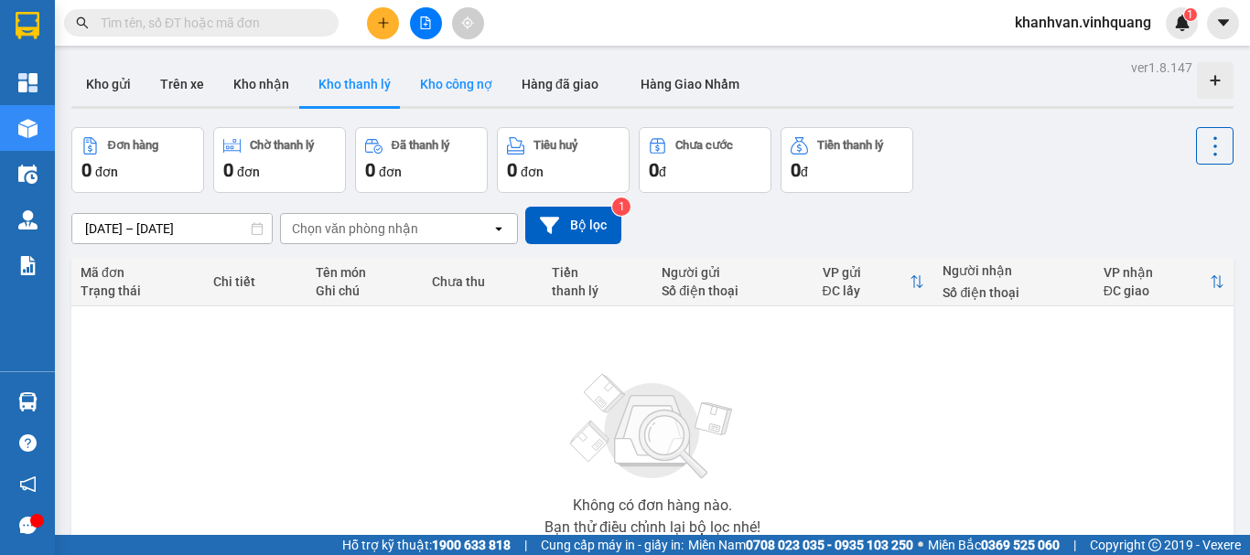
click at [458, 80] on button "Kho công nợ" at bounding box center [456, 84] width 102 height 44
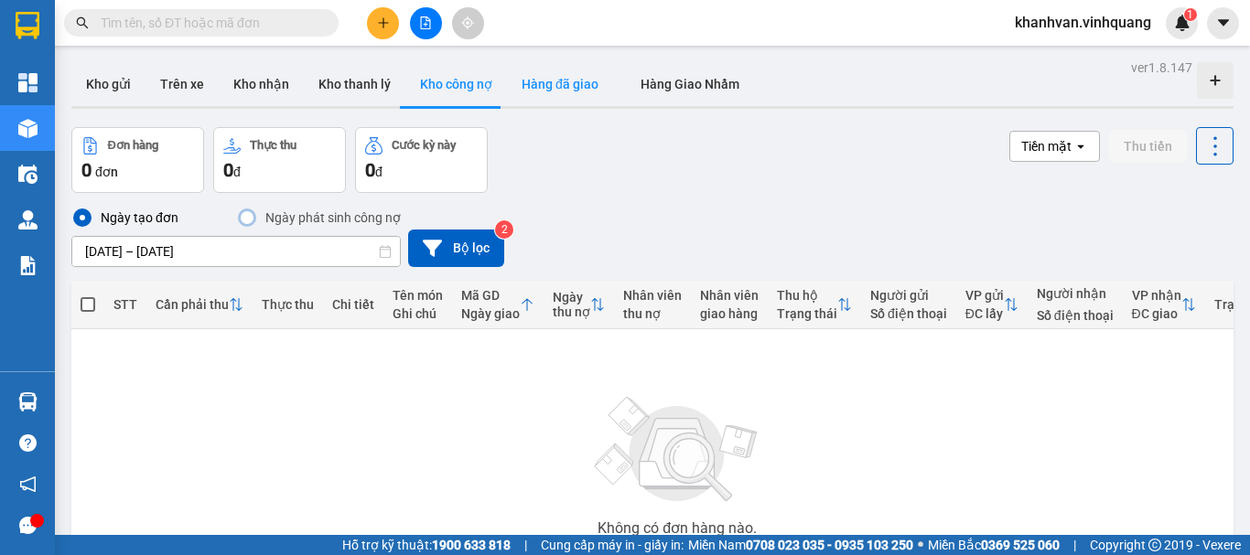
click at [539, 74] on button "Hàng đã giao" at bounding box center [560, 84] width 106 height 44
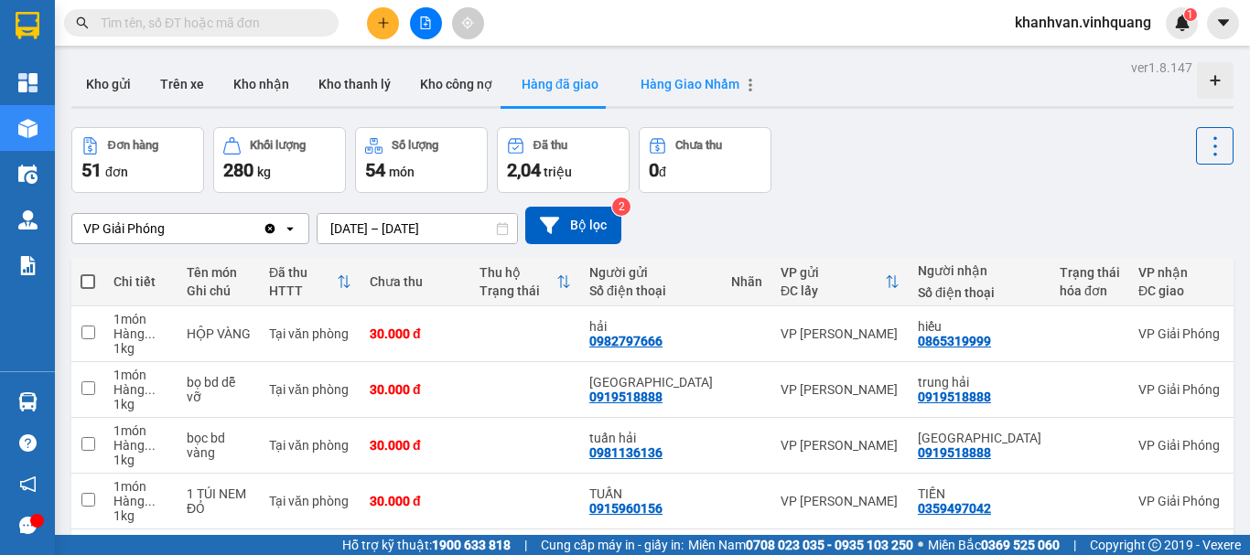
click at [679, 83] on span "Hàng Giao Nhầm" at bounding box center [689, 84] width 99 height 15
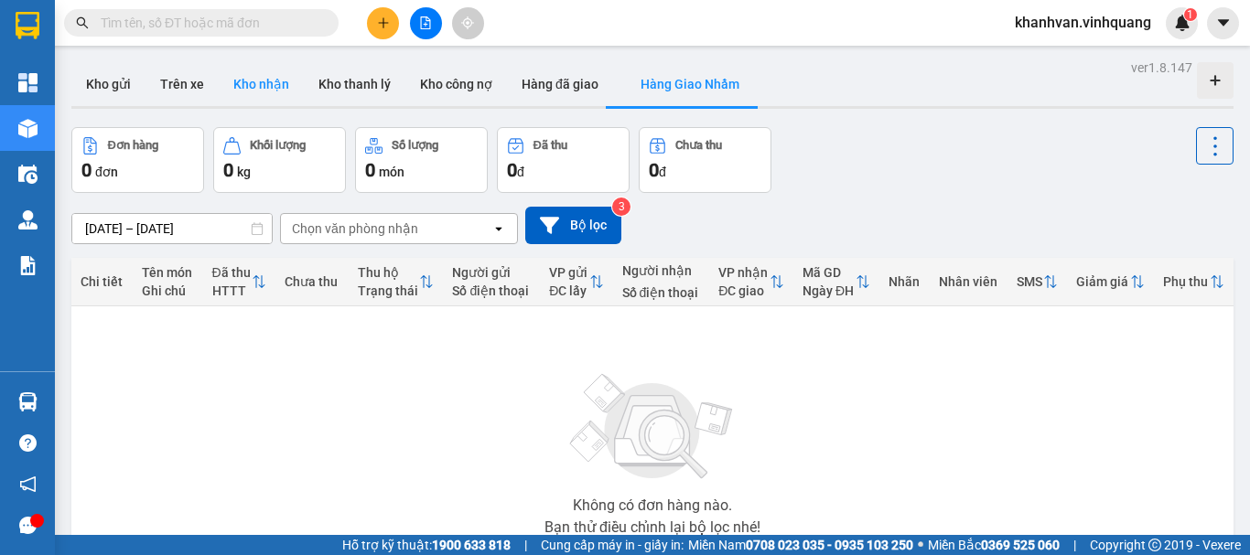
click at [266, 79] on button "Kho nhận" at bounding box center [261, 84] width 85 height 44
type input "[DATE] – [DATE]"
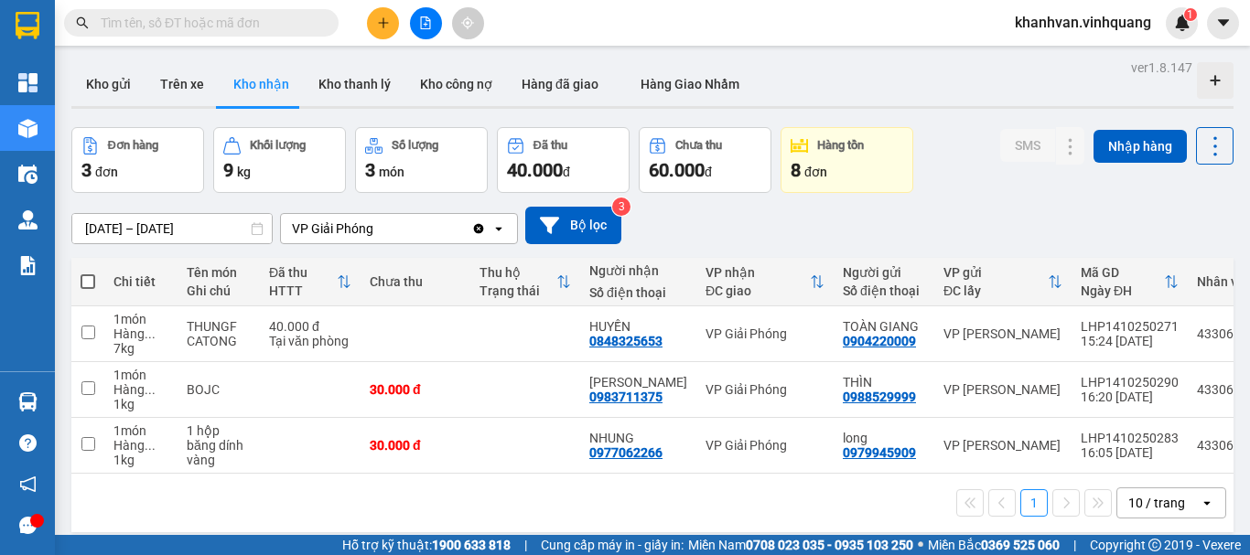
click at [134, 24] on input "text" at bounding box center [209, 23] width 216 height 20
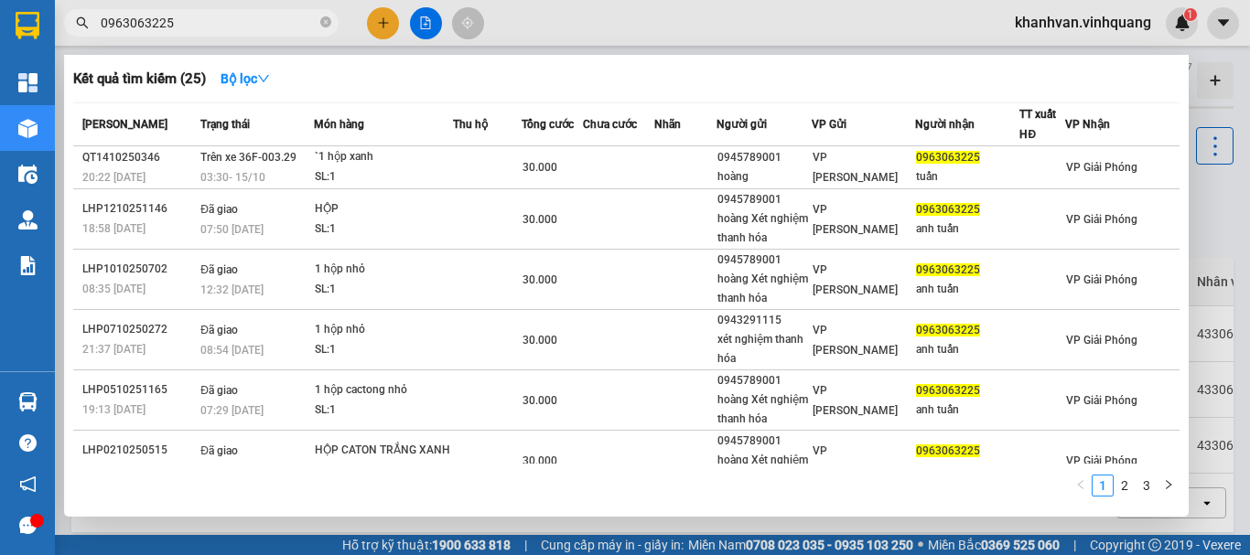
type input "0963063225"
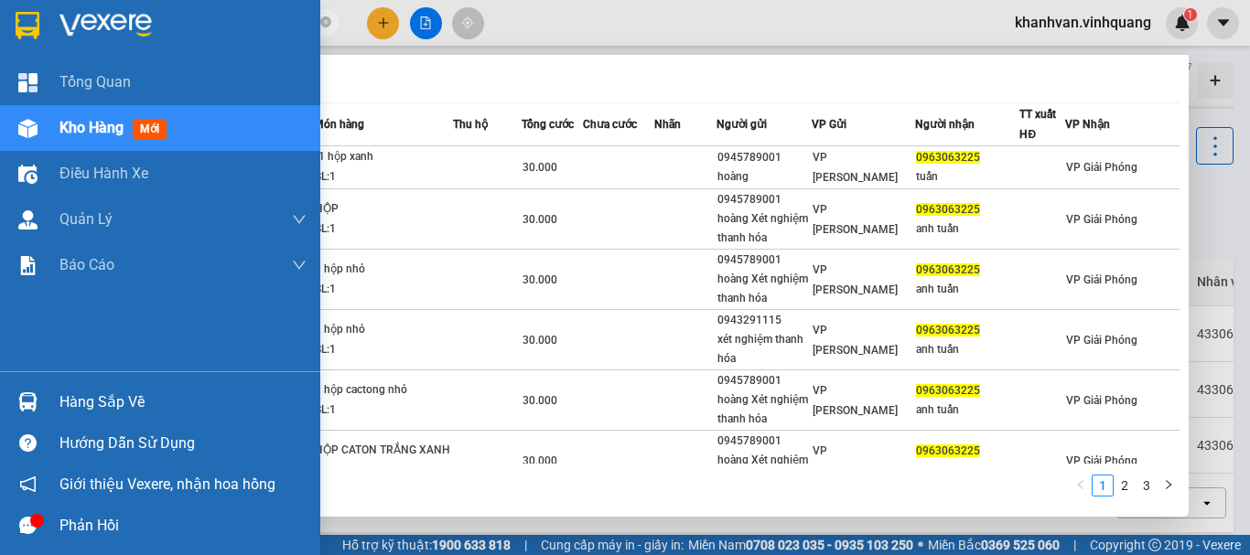
click at [80, 129] on span "Kho hàng" at bounding box center [91, 127] width 64 height 17
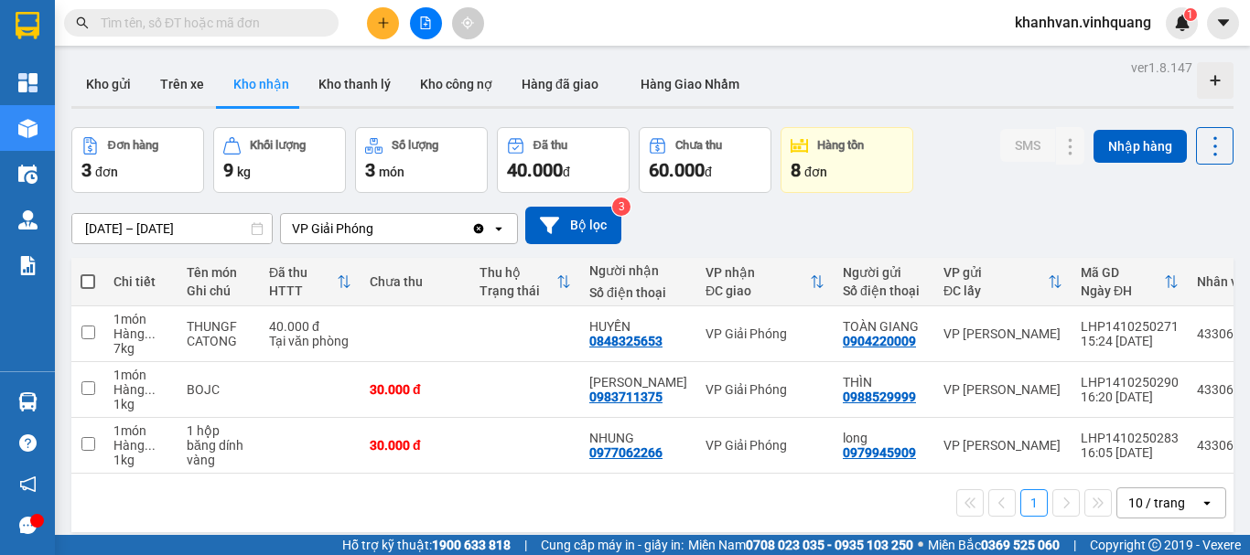
click at [126, 27] on input "text" at bounding box center [209, 23] width 216 height 20
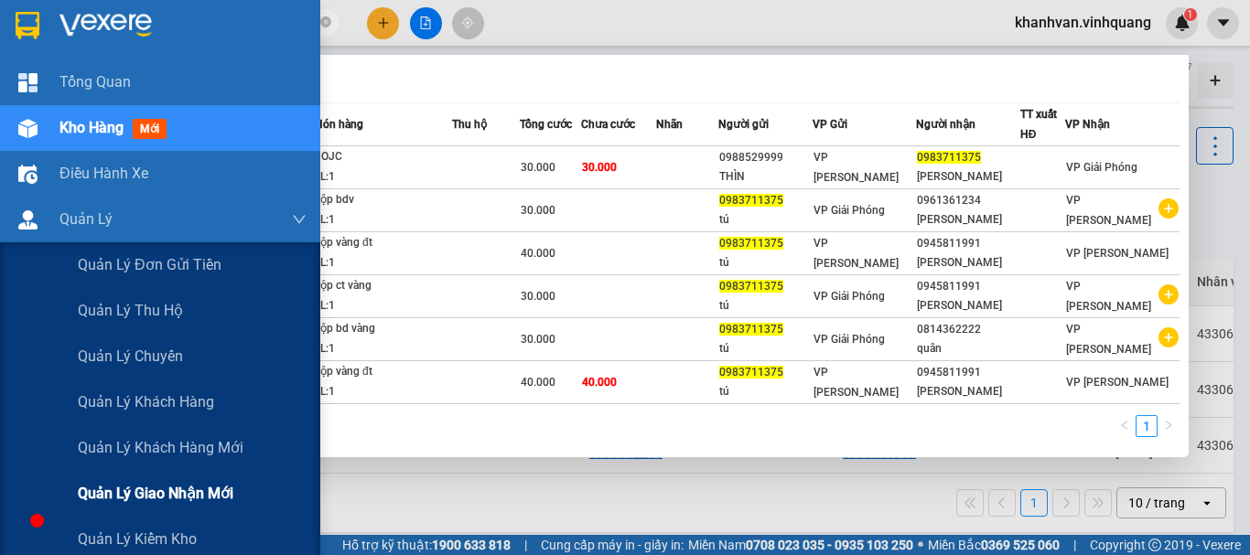
type input "0983711375"
click at [167, 497] on span "Quản lý giao nhận mới" at bounding box center [156, 493] width 156 height 23
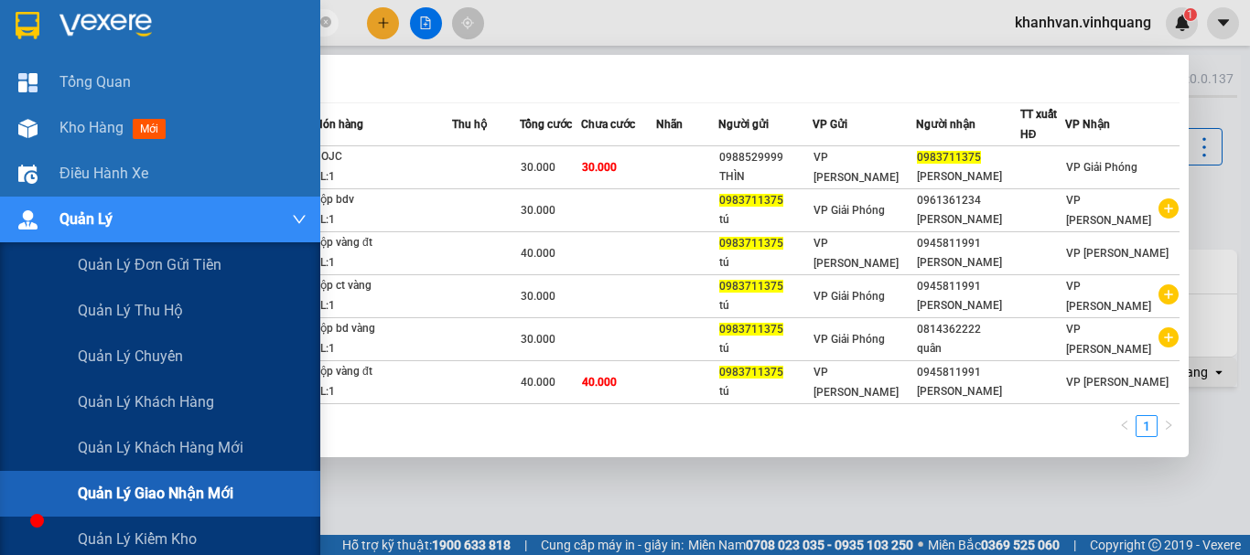
click at [118, 493] on span "Quản lý giao nhận mới" at bounding box center [156, 493] width 156 height 23
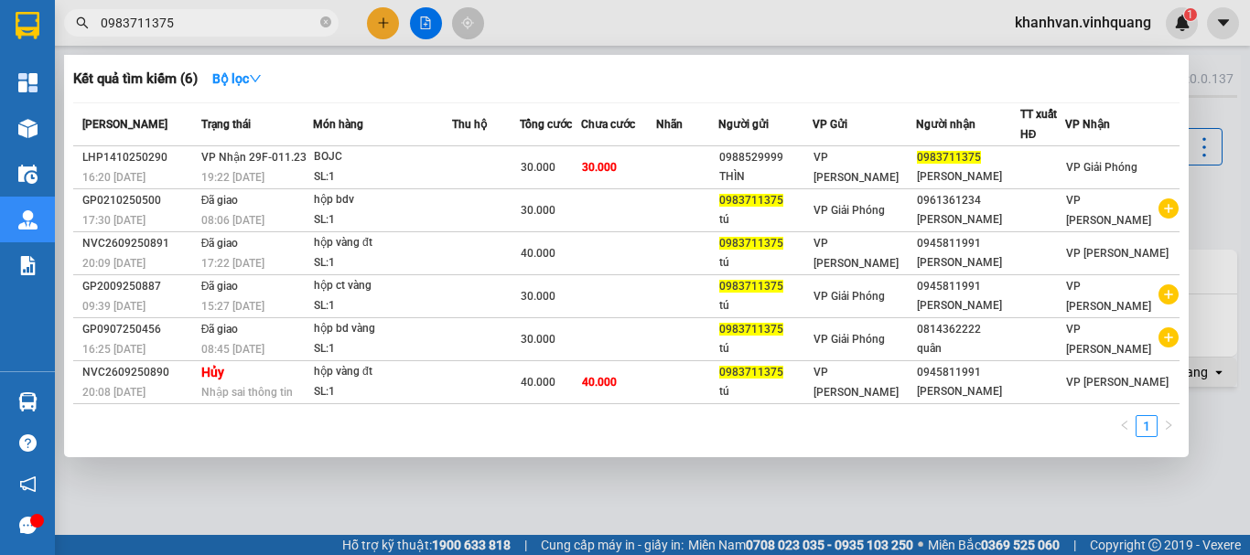
click at [356, 120] on span "Món hàng" at bounding box center [338, 124] width 50 height 13
click at [231, 75] on strong "Bộ lọc" at bounding box center [236, 78] width 49 height 15
click at [899, 23] on div at bounding box center [625, 277] width 1250 height 555
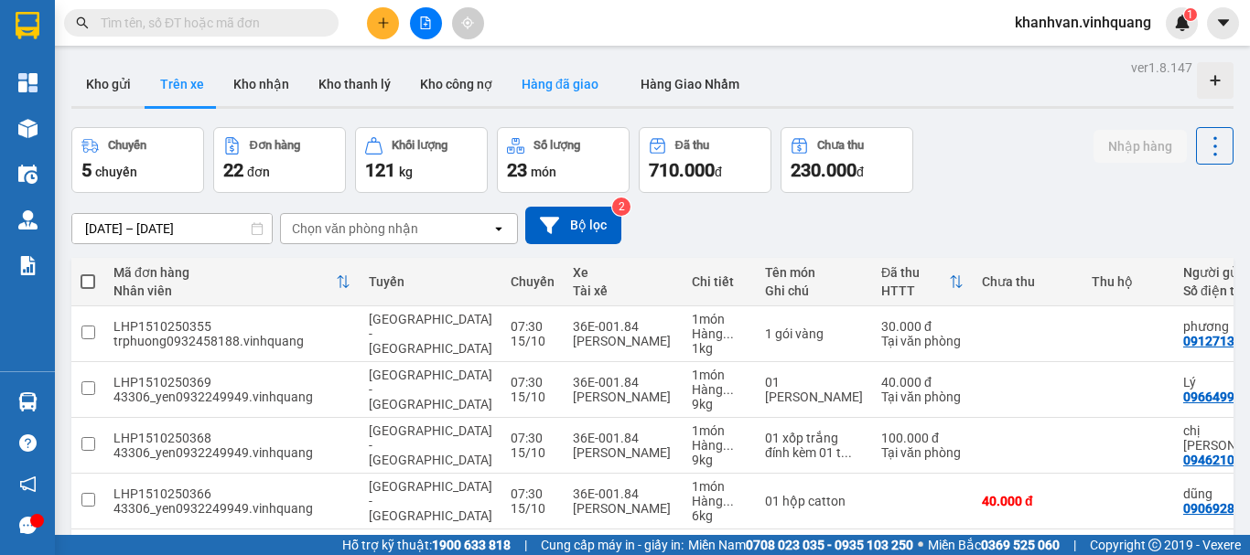
click at [591, 75] on button "Hàng đã giao" at bounding box center [560, 84] width 106 height 44
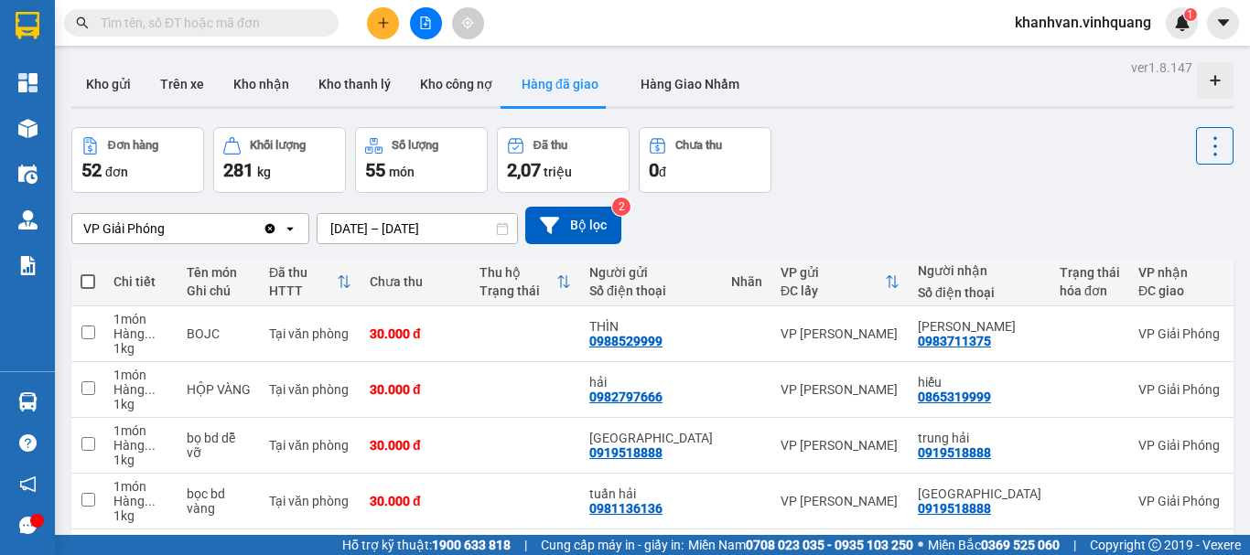
click at [175, 21] on input "text" at bounding box center [209, 23] width 216 height 20
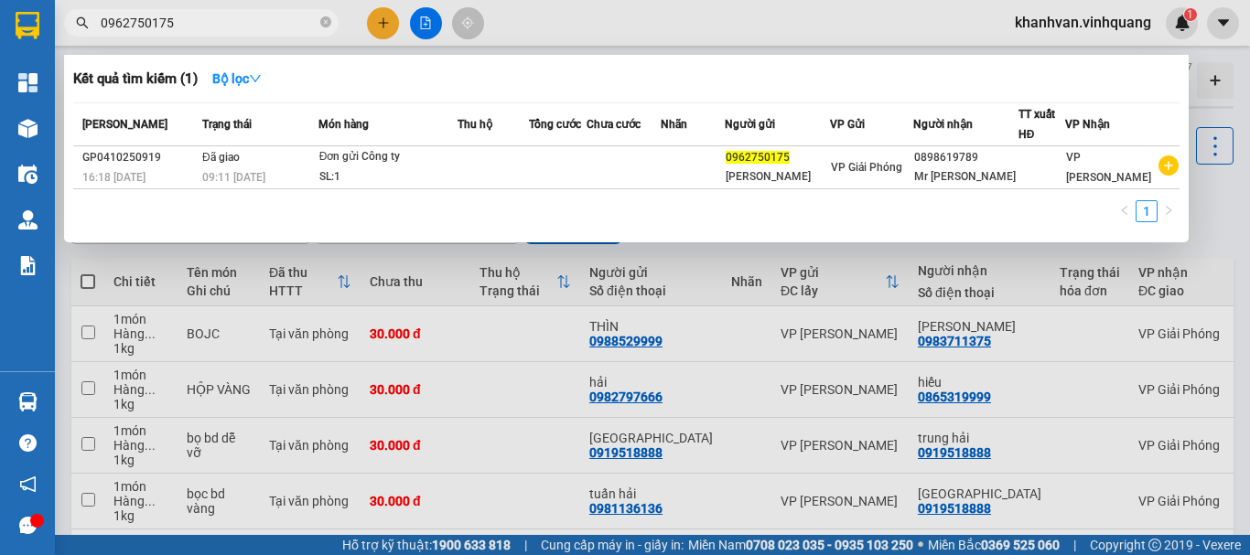
type input "0962750175"
